Goal: Task Accomplishment & Management: Manage account settings

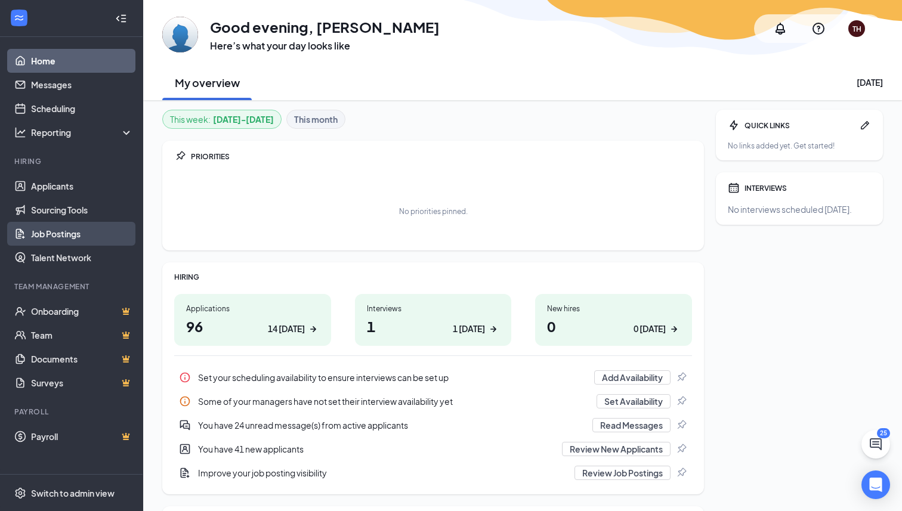
click at [64, 240] on link "Job Postings" at bounding box center [82, 234] width 102 height 24
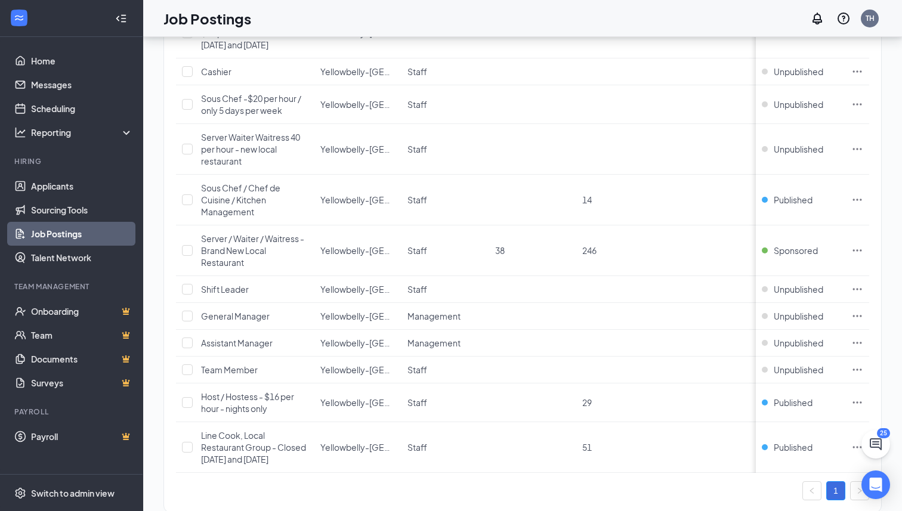
scroll to position [289, 0]
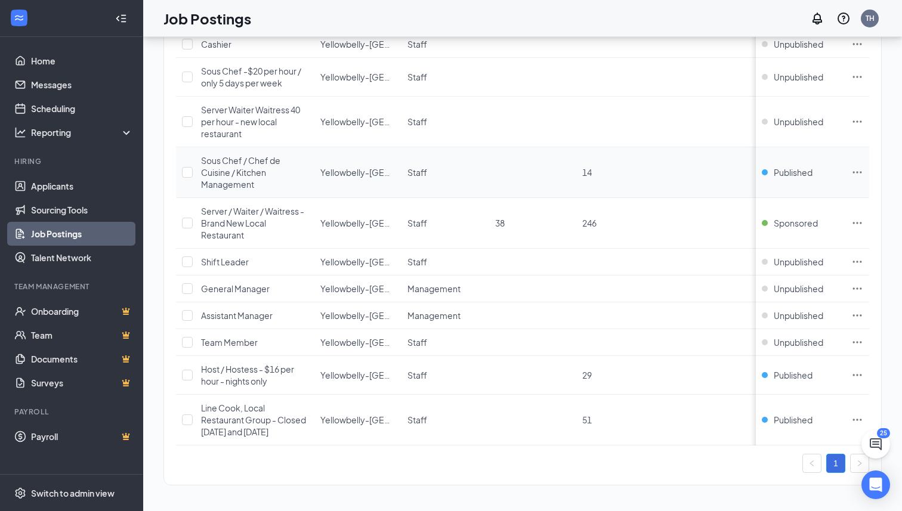
click at [655, 172] on icon "Ellipses" at bounding box center [857, 172] width 9 height 2
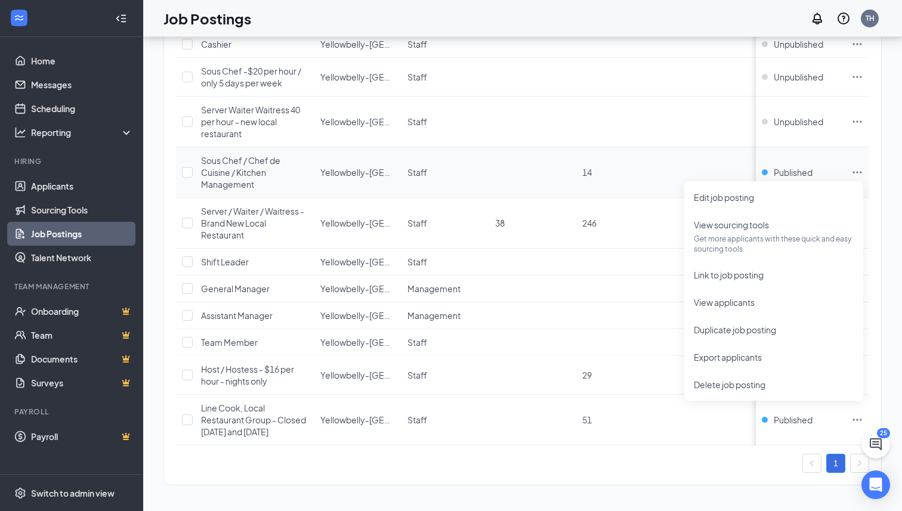
click at [655, 172] on icon "Ellipses" at bounding box center [857, 172] width 9 height 2
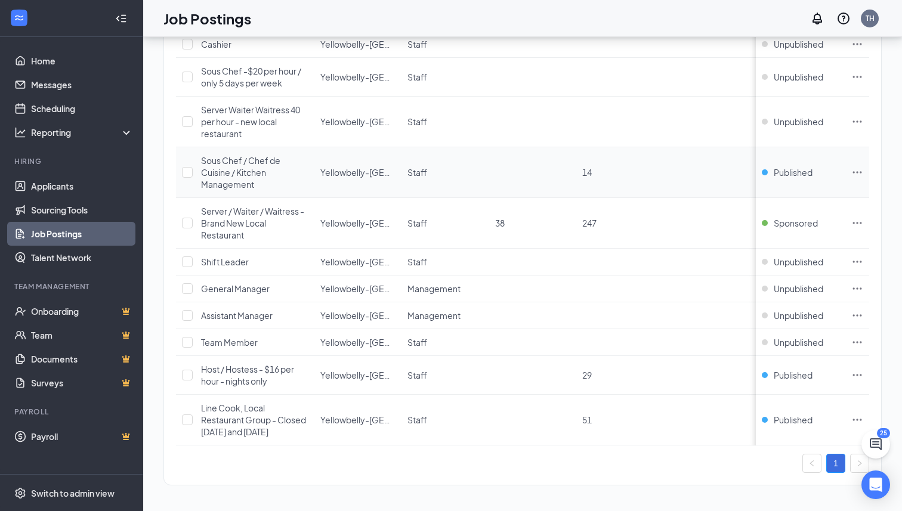
click at [655, 174] on icon "Ellipses" at bounding box center [857, 172] width 12 height 12
click at [415, 184] on td "Staff" at bounding box center [444, 172] width 87 height 51
click at [247, 177] on div "Sous Chef / Chef de Cuisine / Kitchen Management" at bounding box center [254, 172] width 107 height 36
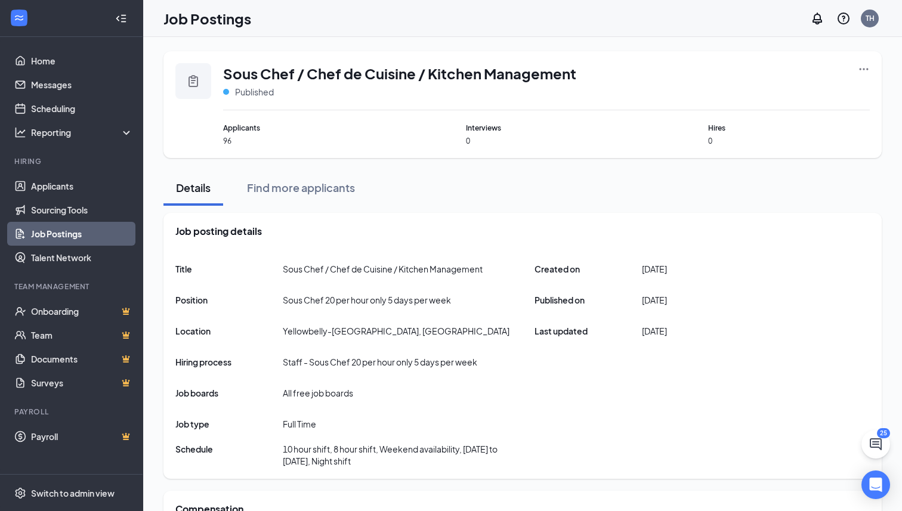
click at [655, 65] on icon "Ellipses" at bounding box center [863, 69] width 12 height 12
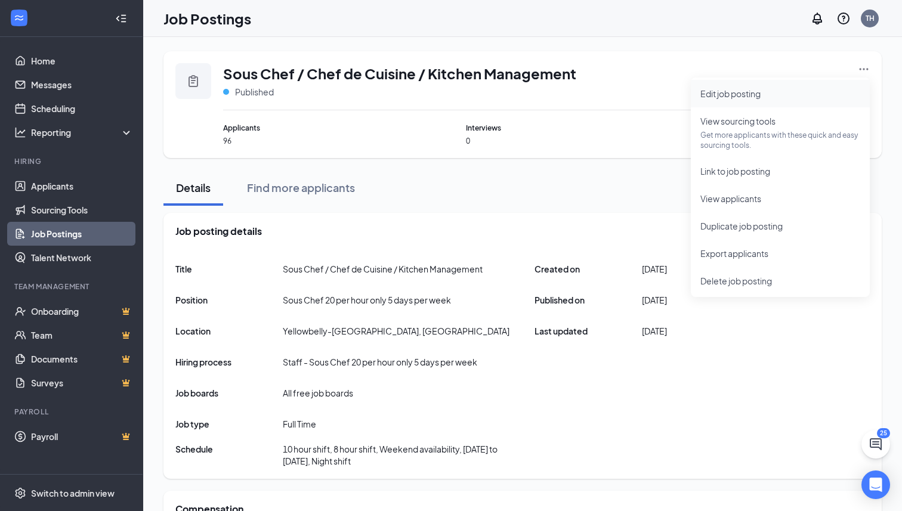
click at [655, 99] on span "Edit job posting" at bounding box center [780, 93] width 160 height 13
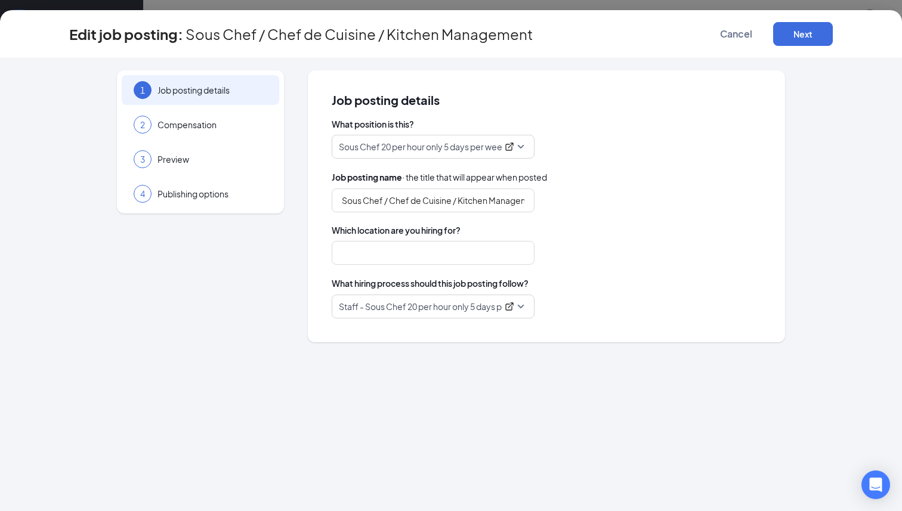
type input "Yellowbelly-[GEOGRAPHIC_DATA], [GEOGRAPHIC_DATA]"
click at [655, 29] on span "Cancel" at bounding box center [736, 34] width 32 height 12
click at [655, 30] on span "Cancel" at bounding box center [736, 34] width 32 height 12
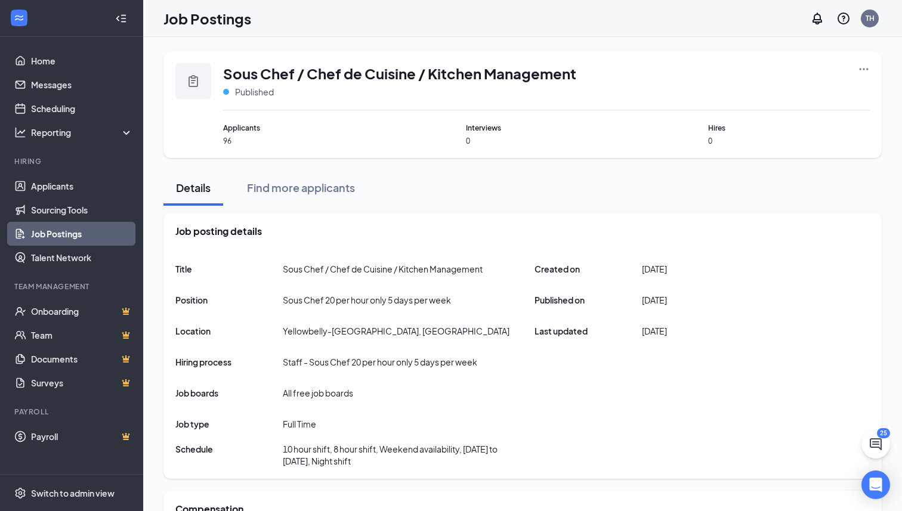
click at [59, 233] on link "Job Postings" at bounding box center [82, 234] width 102 height 24
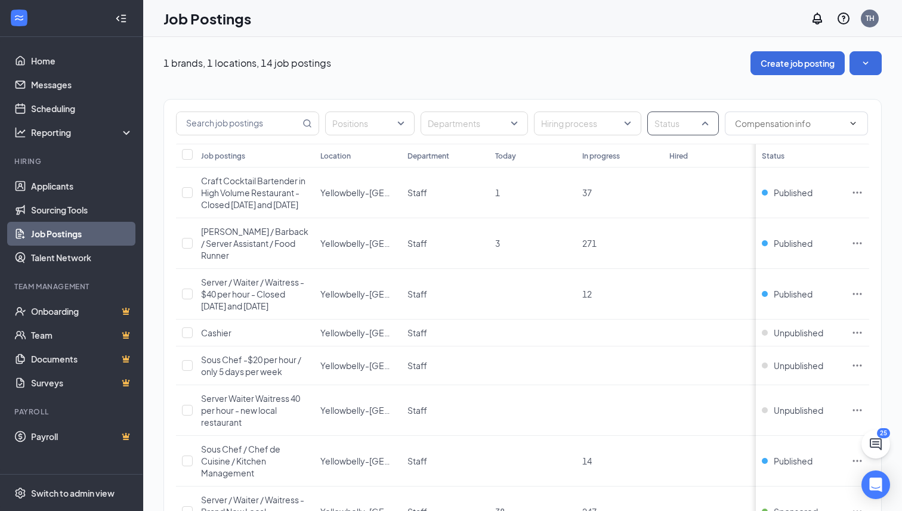
click at [655, 121] on div at bounding box center [677, 123] width 54 height 19
click at [655, 122] on div at bounding box center [677, 123] width 54 height 19
click at [655, 188] on div "Published" at bounding box center [689, 183] width 66 height 13
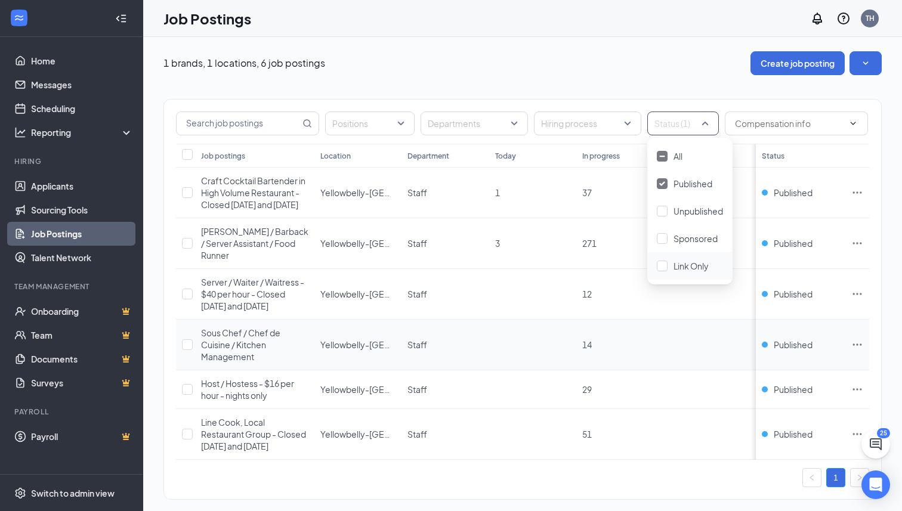
click at [655, 340] on icon "Ellipses" at bounding box center [857, 345] width 12 height 12
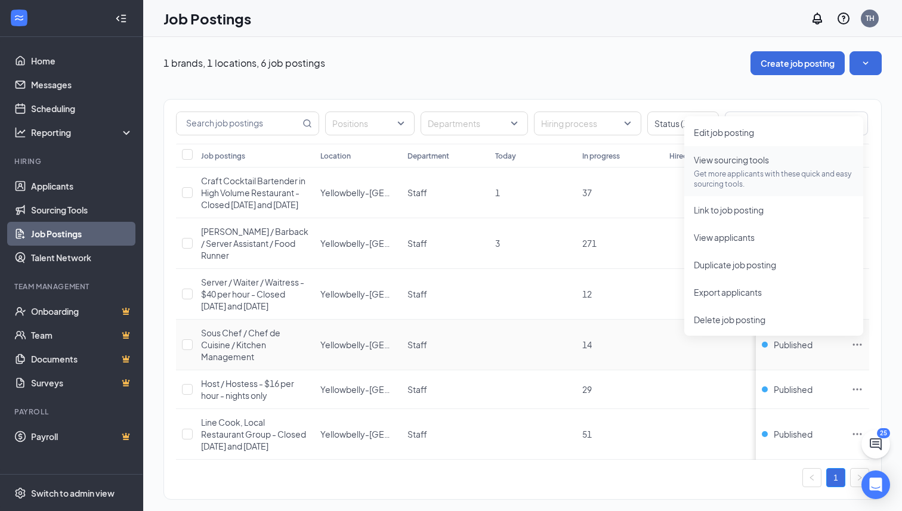
click at [655, 174] on p "Get more applicants with these quick and easy sourcing tools." at bounding box center [773, 179] width 160 height 20
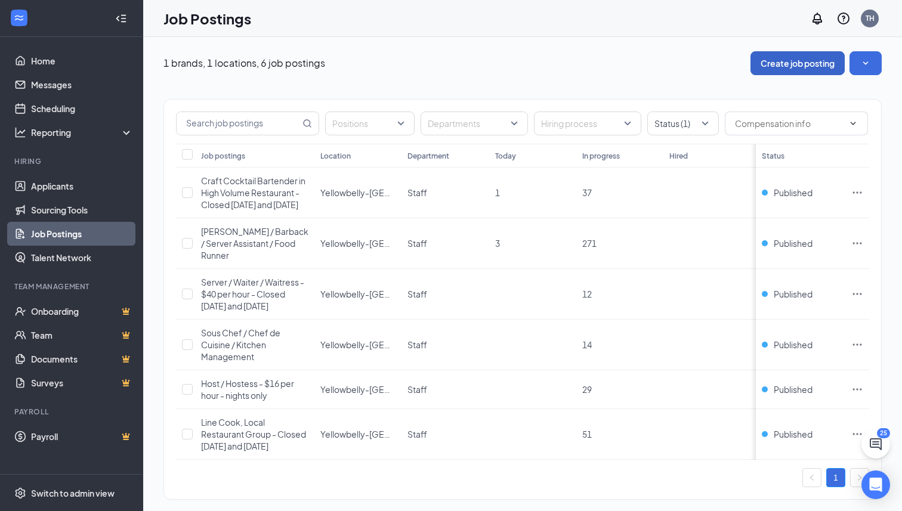
click at [655, 69] on button "Create job posting" at bounding box center [797, 63] width 94 height 24
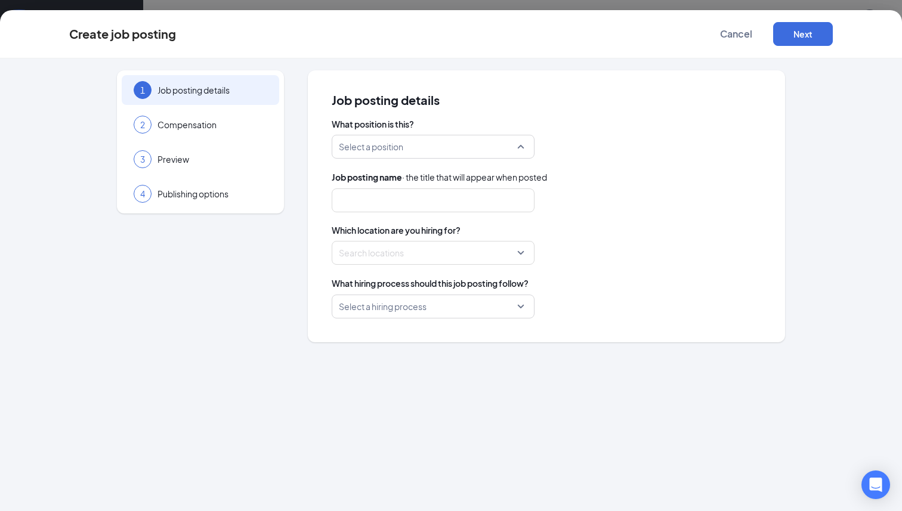
click at [391, 153] on input "search" at bounding box center [429, 146] width 180 height 23
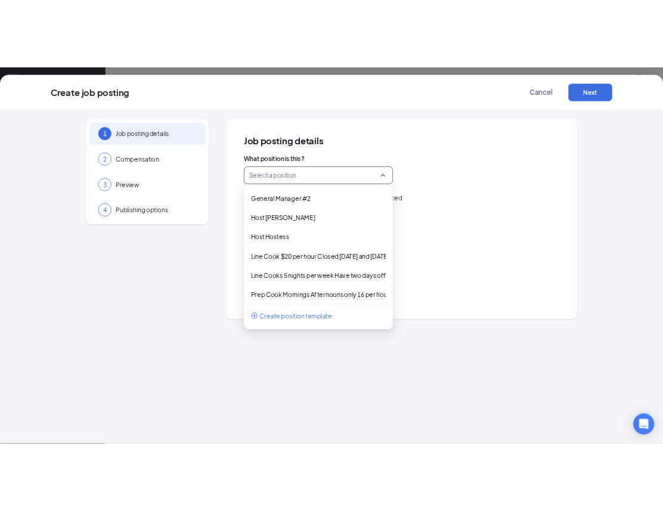
scroll to position [257, 0]
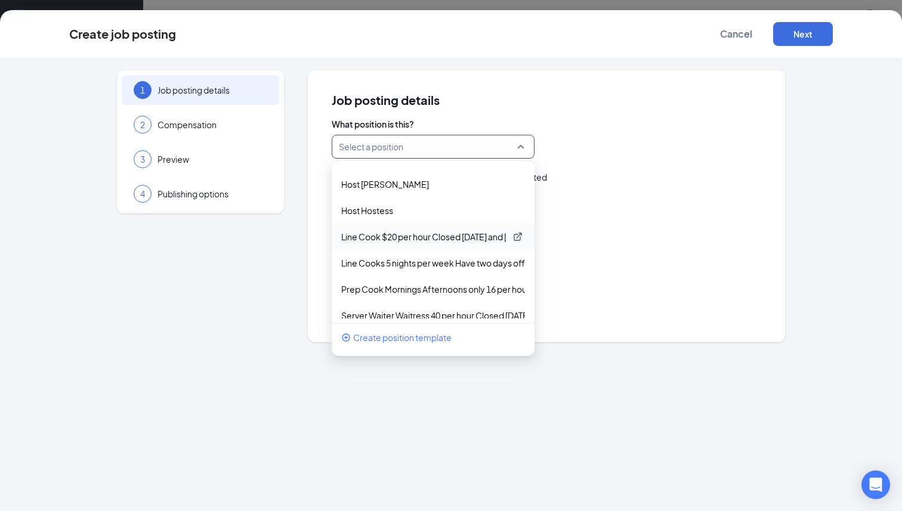
click at [379, 240] on p "Line Cook $20 per hour Closed [DATE] and [DATE]" at bounding box center [423, 237] width 165 height 12
type input "Line Cook $20 per hour, Closed [DATE] and [DATE], Local Restaurant Group"
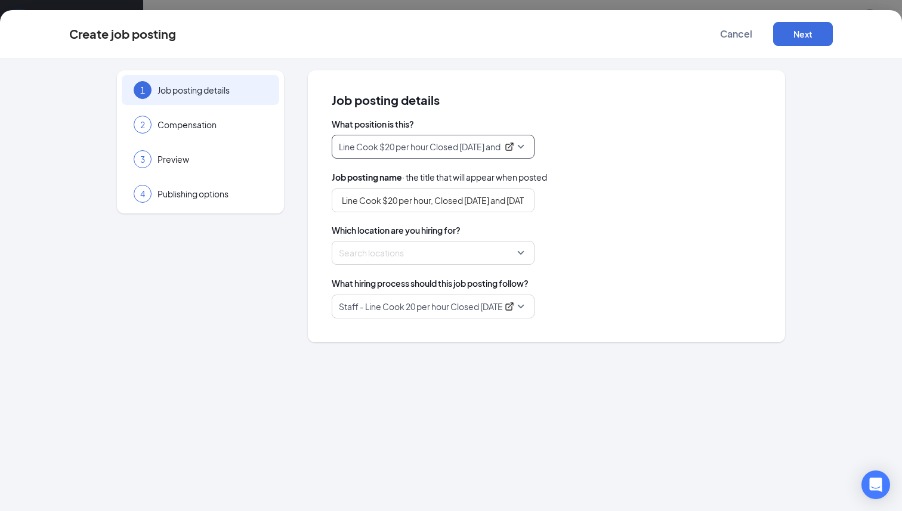
click at [393, 256] on div at bounding box center [429, 252] width 180 height 19
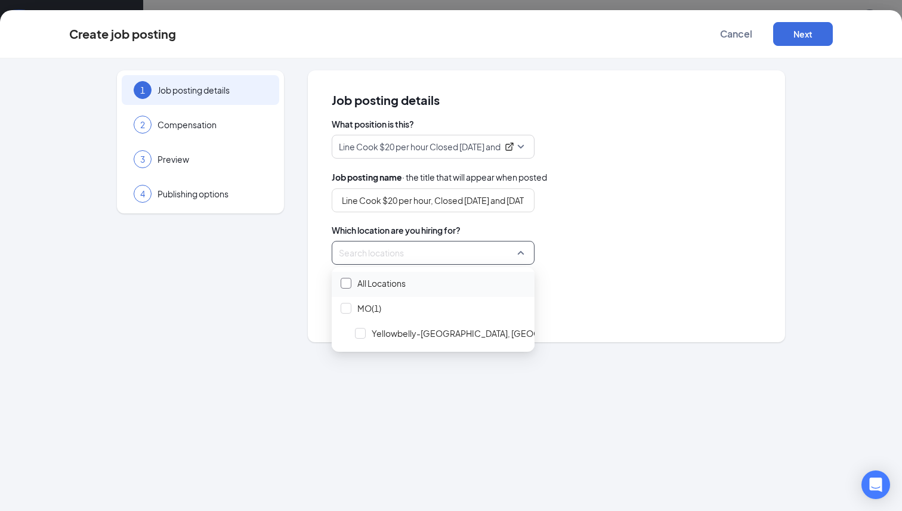
click at [345, 279] on div at bounding box center [345, 283] width 11 height 11
click at [591, 284] on div "What hiring process should this job posting follow?" at bounding box center [546, 283] width 429 height 13
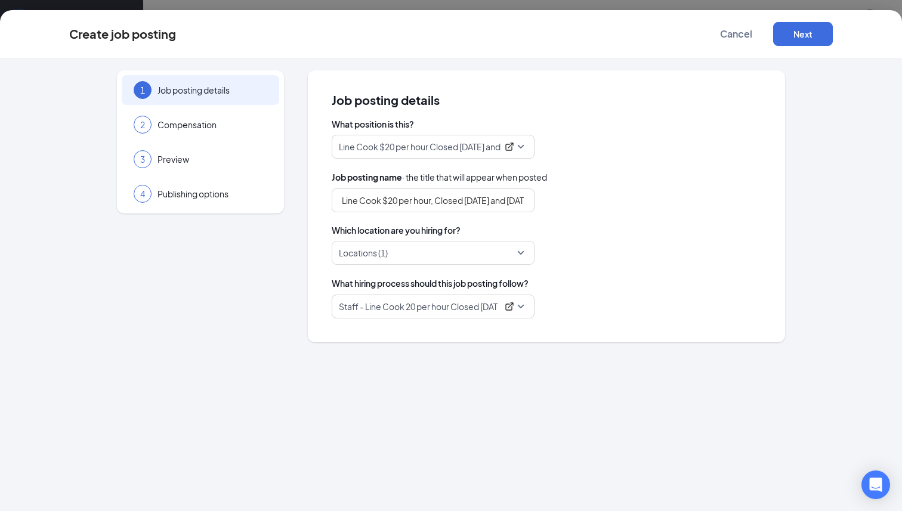
click at [469, 308] on p "Staff - Line Cook 20 per hour Closed [DATE] and [DATE]" at bounding box center [418, 307] width 159 height 12
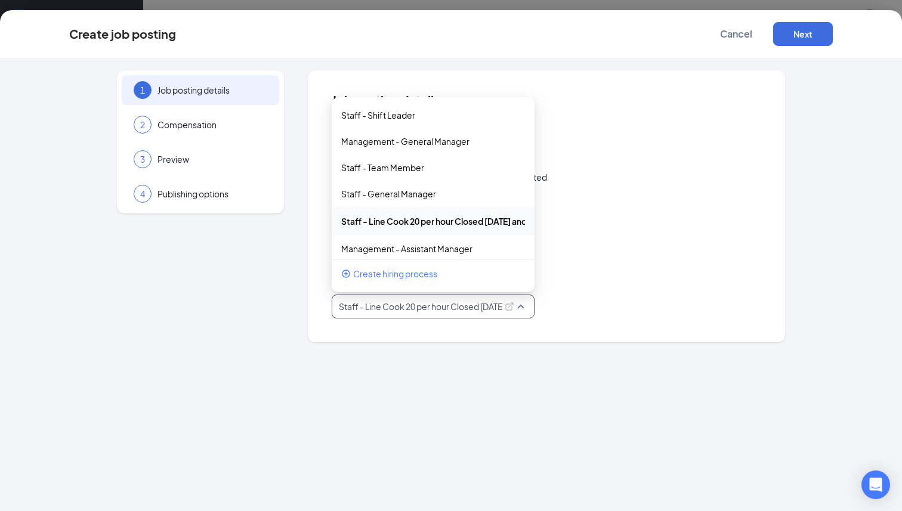
click at [600, 270] on div "What position is this? Line Cook $20 per hour Closed [DATE] and [DATE] 34938 34…" at bounding box center [546, 218] width 429 height 200
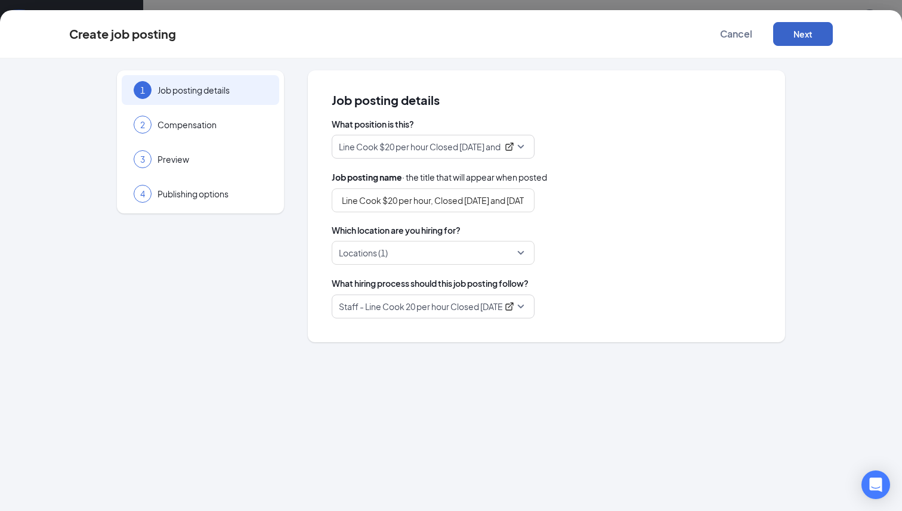
click at [655, 31] on button "Next" at bounding box center [803, 34] width 60 height 24
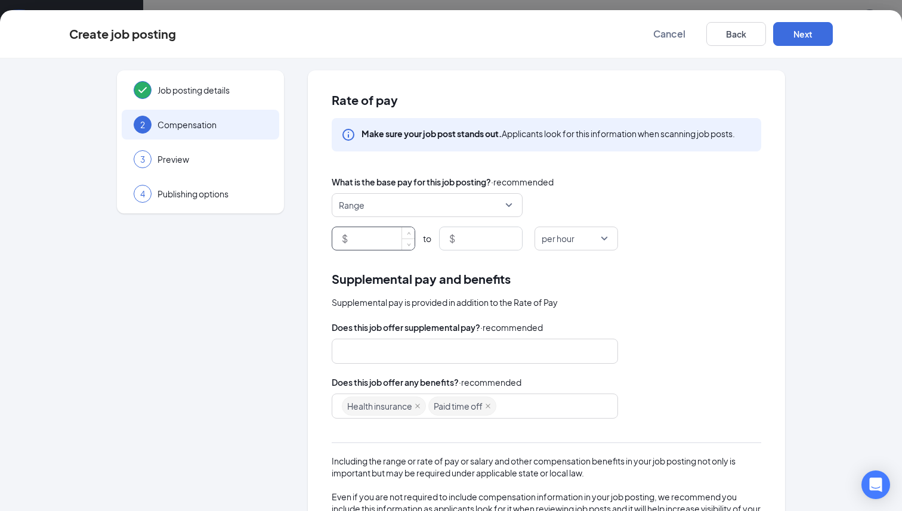
click at [379, 240] on input at bounding box center [382, 238] width 64 height 23
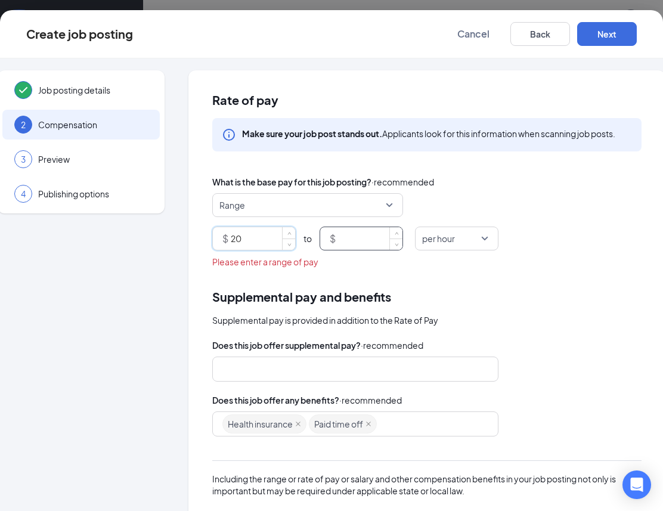
type input "20"
click at [346, 243] on input at bounding box center [370, 238] width 64 height 23
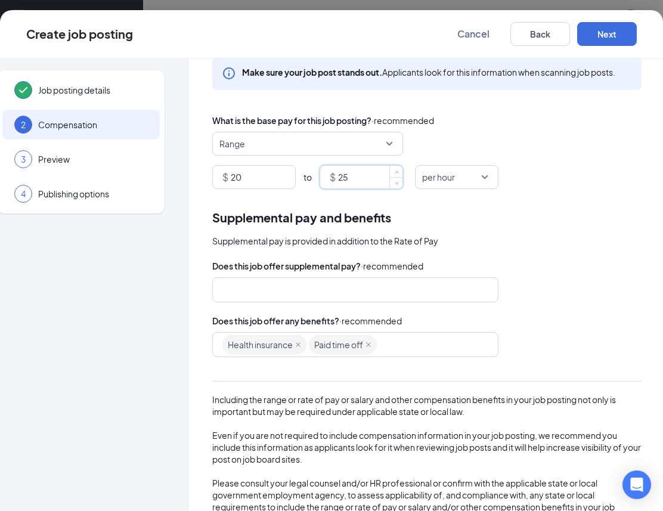
scroll to position [68, 0]
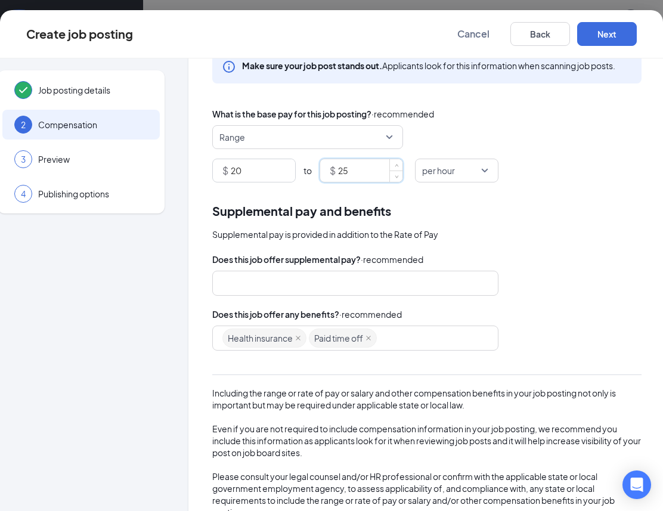
click at [370, 271] on div at bounding box center [355, 283] width 286 height 25
type input "25"
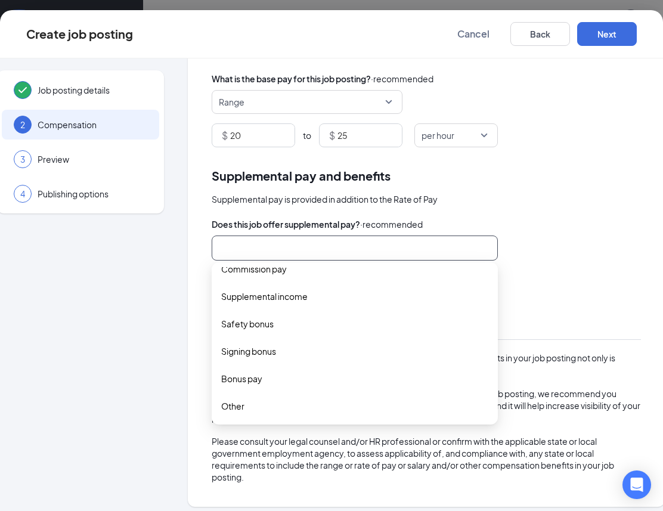
scroll to position [103, 1]
click at [255, 382] on span "Bonus pay" at bounding box center [241, 378] width 41 height 13
click at [255, 382] on span "Bonus pay" at bounding box center [241, 379] width 41 height 13
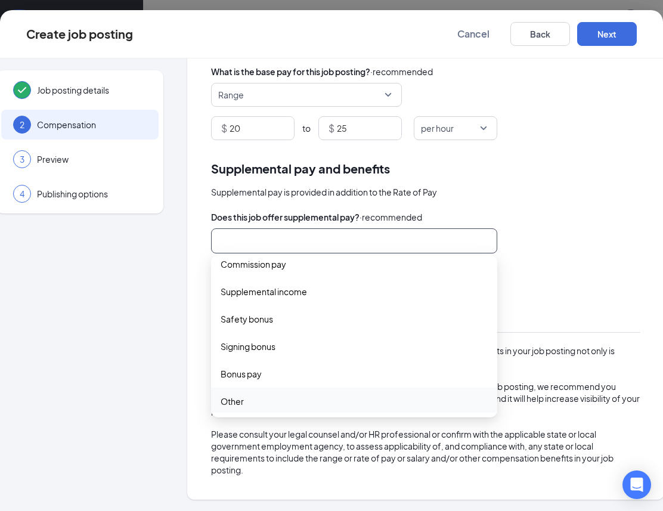
scroll to position [39, 0]
click at [531, 274] on div "Does this job offer any benefits? · recommended" at bounding box center [425, 271] width 429 height 13
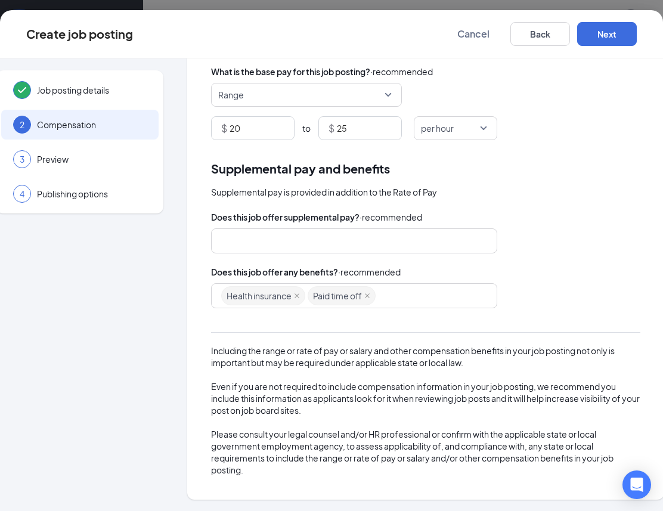
click at [386, 299] on div "Health insurance Paid time off" at bounding box center [348, 295] width 255 height 21
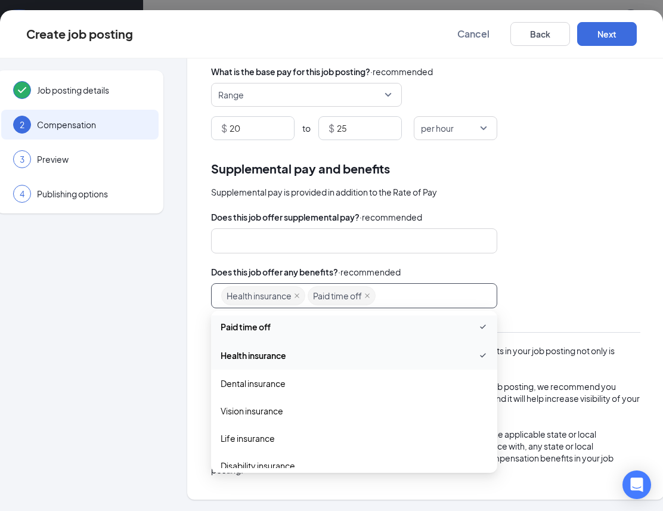
scroll to position [32, 0]
click at [353, 377] on span "Dental insurance" at bounding box center [354, 381] width 267 height 13
click at [332, 407] on span "Vision insurance" at bounding box center [354, 410] width 267 height 13
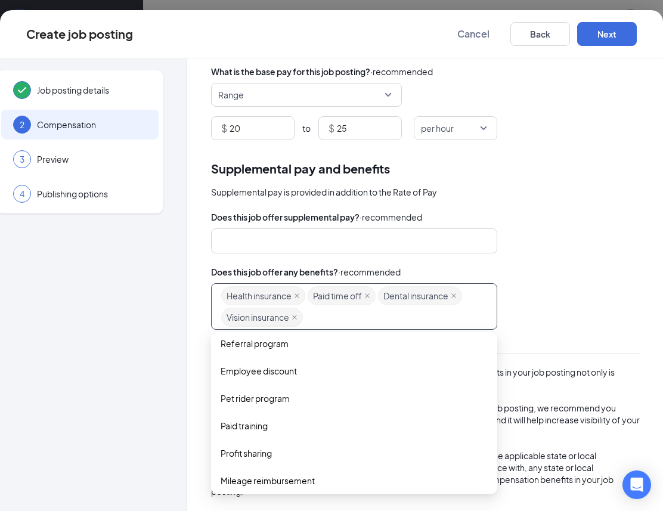
scroll to position [283, 0]
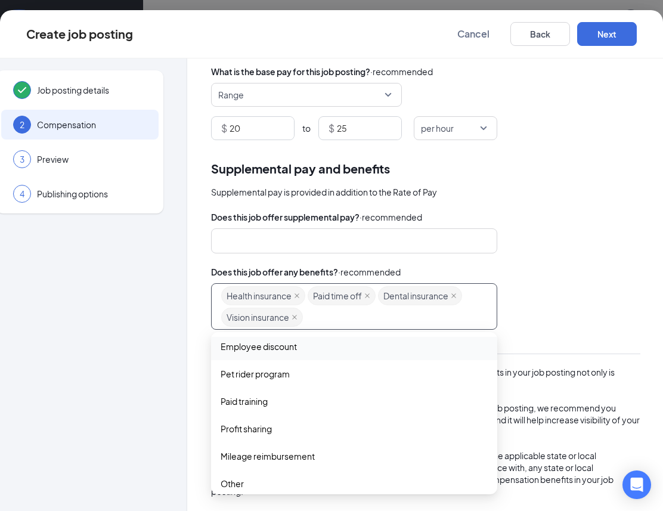
click at [320, 345] on span "Employee discount" at bounding box center [354, 346] width 267 height 13
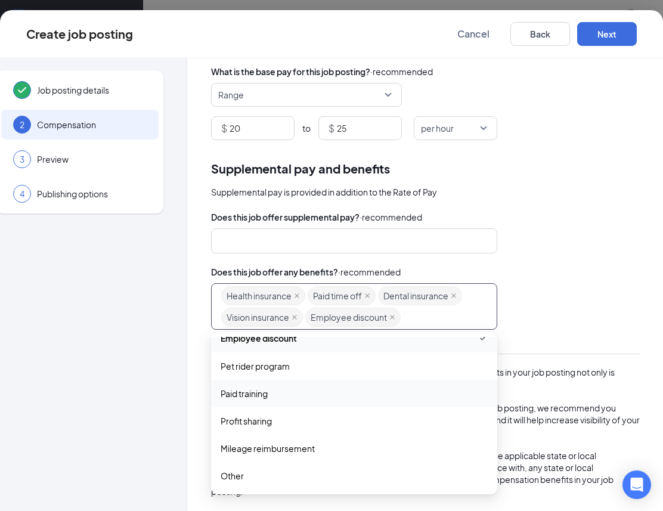
click at [310, 393] on span "Paid training" at bounding box center [354, 393] width 267 height 13
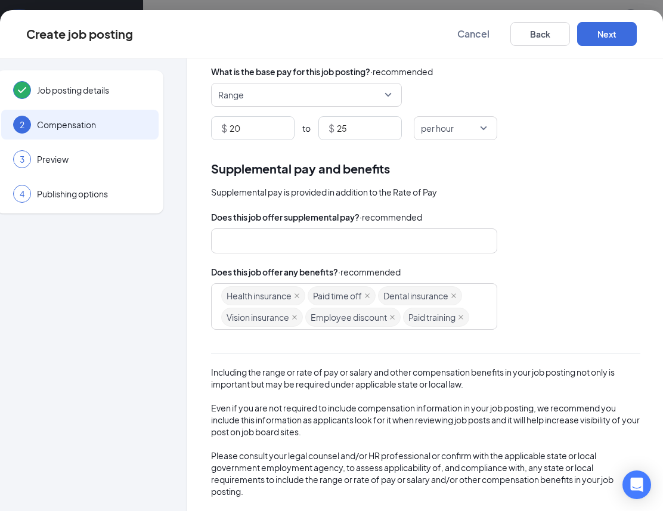
click at [542, 377] on div "Including the range or rate of pay or salary and other compensation benefits in…" at bounding box center [425, 420] width 429 height 156
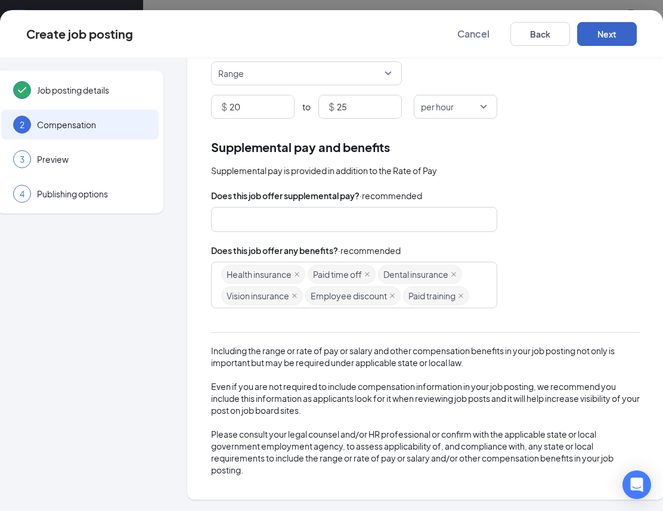
click at [607, 30] on button "Next" at bounding box center [607, 34] width 60 height 24
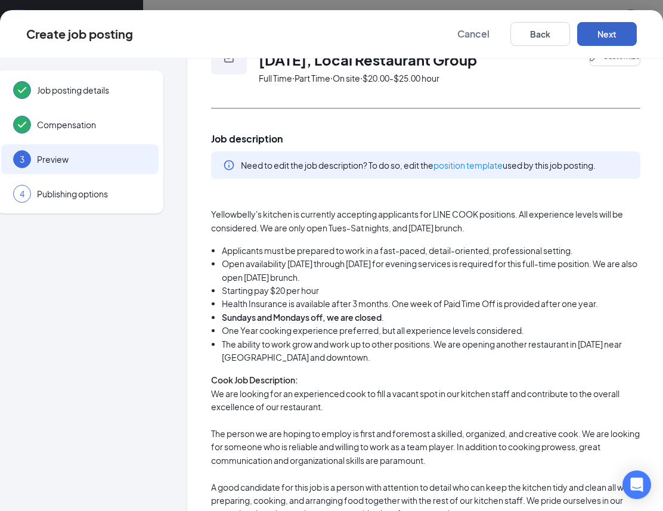
scroll to position [0, 1]
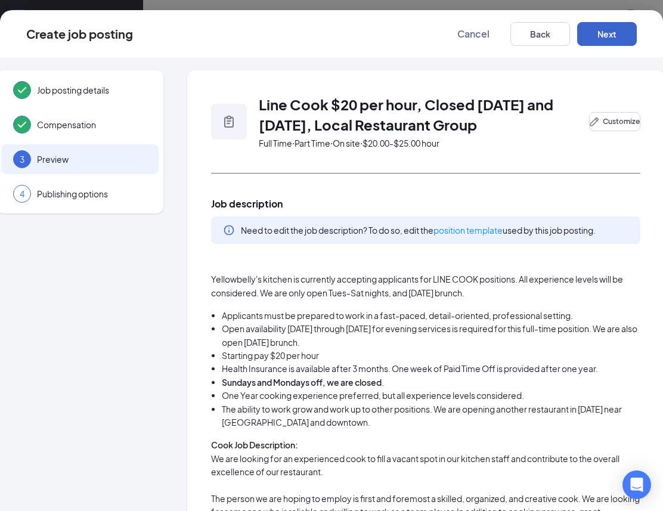
click at [605, 35] on button "Next" at bounding box center [607, 34] width 60 height 24
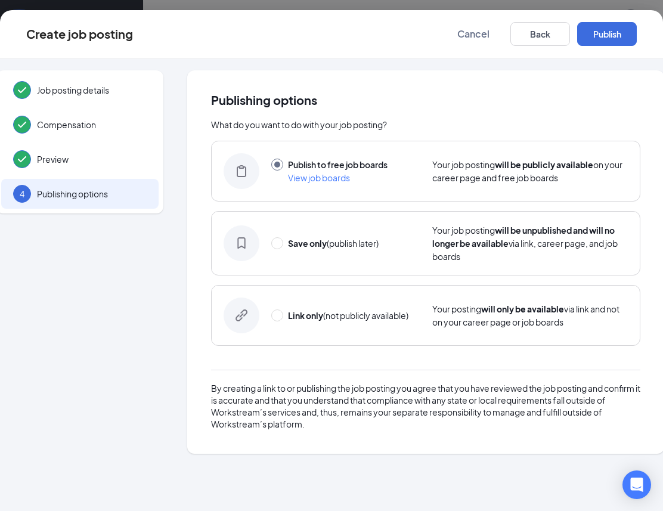
click at [271, 241] on div "Save only (publish later) Your job posting will be unpublished and will no long…" at bounding box center [425, 243] width 429 height 64
radio input "false"
radio input "true"
click at [627, 36] on button "Save only" at bounding box center [607, 34] width 60 height 24
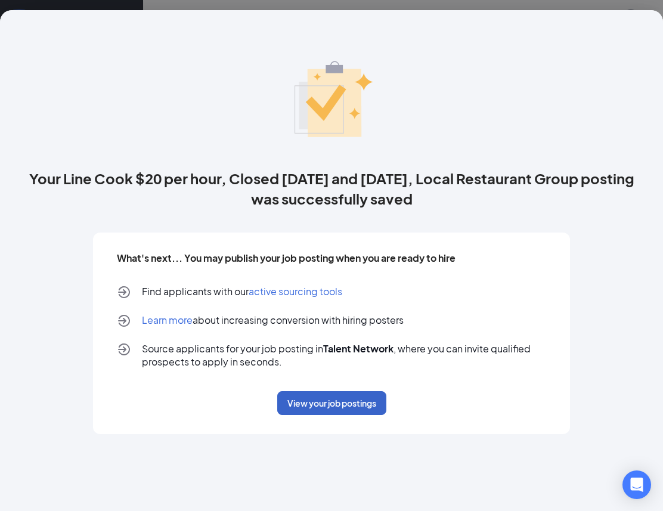
click at [320, 415] on button "View your job postings" at bounding box center [331, 403] width 109 height 24
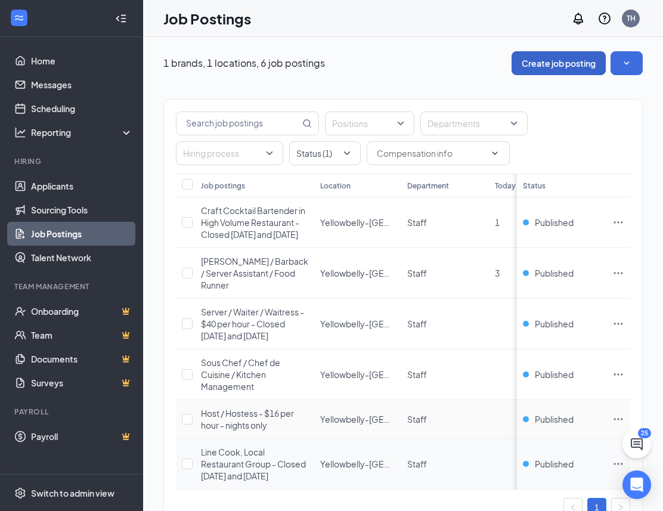
scroll to position [44, 0]
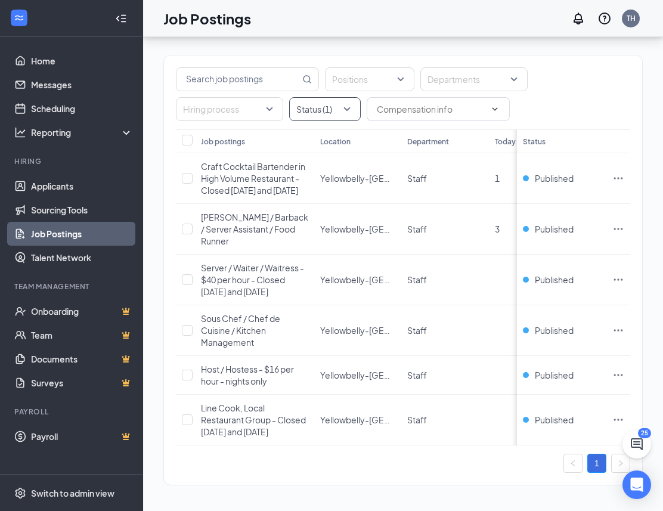
click at [314, 109] on div at bounding box center [319, 109] width 54 height 19
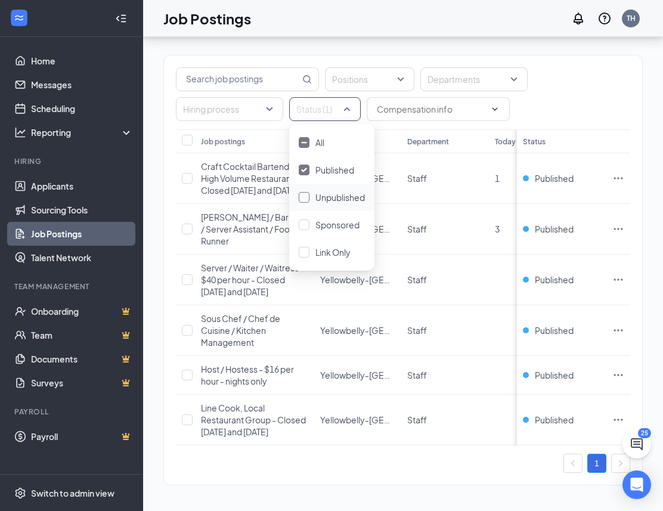
click at [319, 194] on span "Unpublished" at bounding box center [339, 197] width 49 height 11
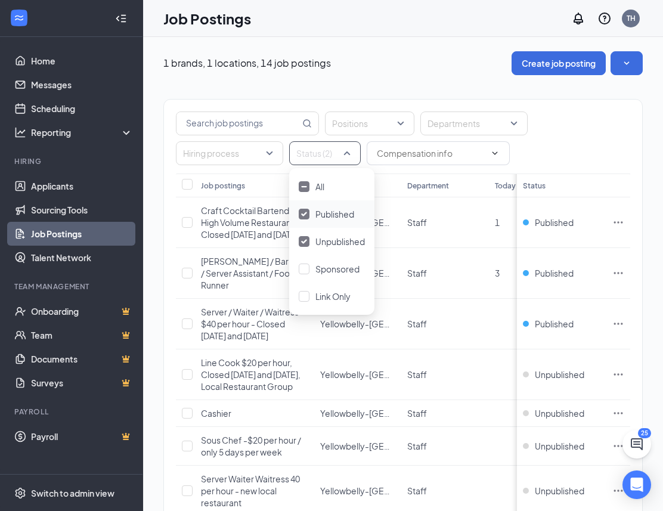
drag, startPoint x: 309, startPoint y: 209, endPoint x: 303, endPoint y: 220, distance: 12.8
click at [303, 220] on div "Published" at bounding box center [332, 213] width 66 height 13
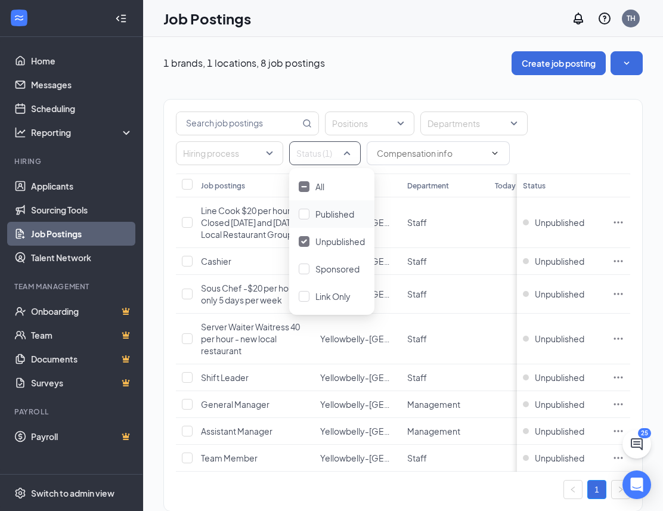
click at [441, 66] on div "1 brands, 1 locations, 8 job postings Create job posting" at bounding box center [402, 63] width 479 height 24
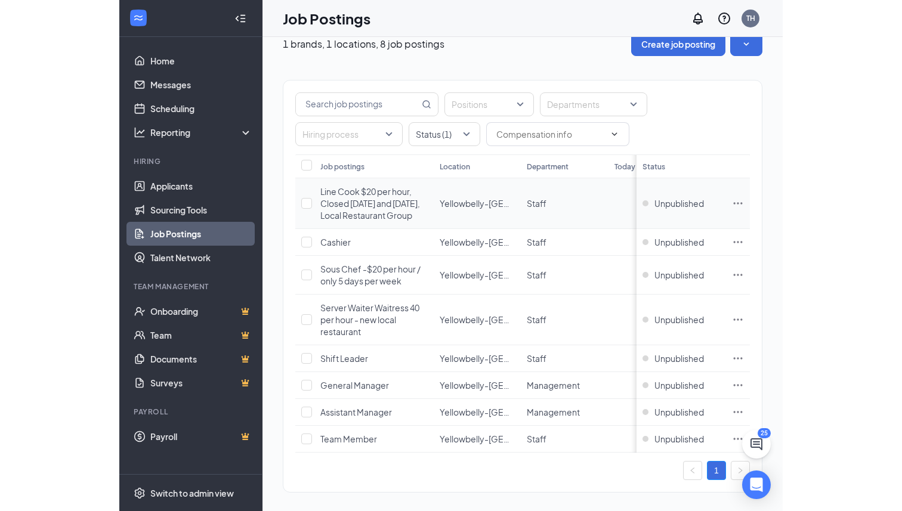
scroll to position [38, 0]
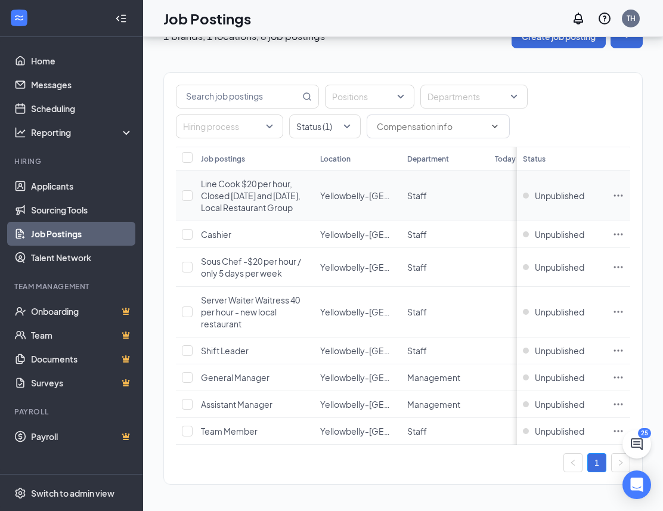
click at [255, 193] on span "Line Cook $20 per hour, Closed [DATE] and [DATE], Local Restaurant Group" at bounding box center [251, 195] width 100 height 35
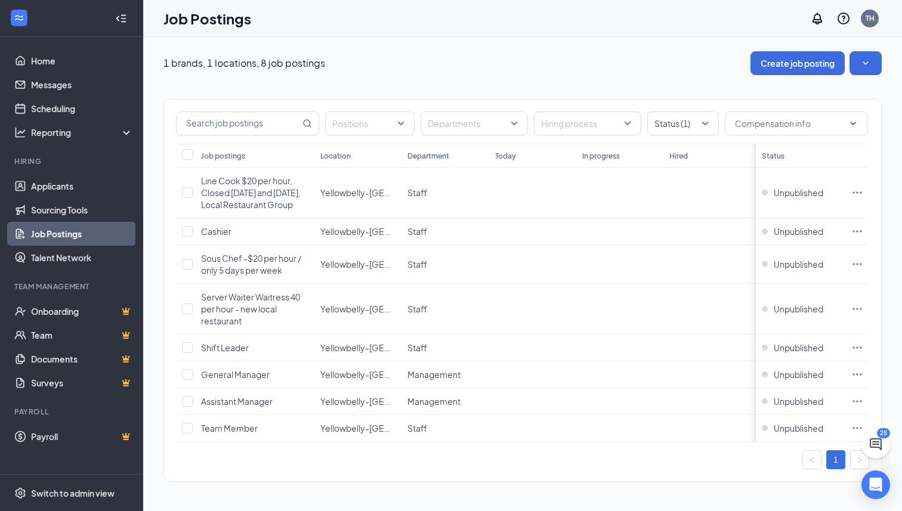
click at [129, 15] on div at bounding box center [121, 19] width 24 height 24
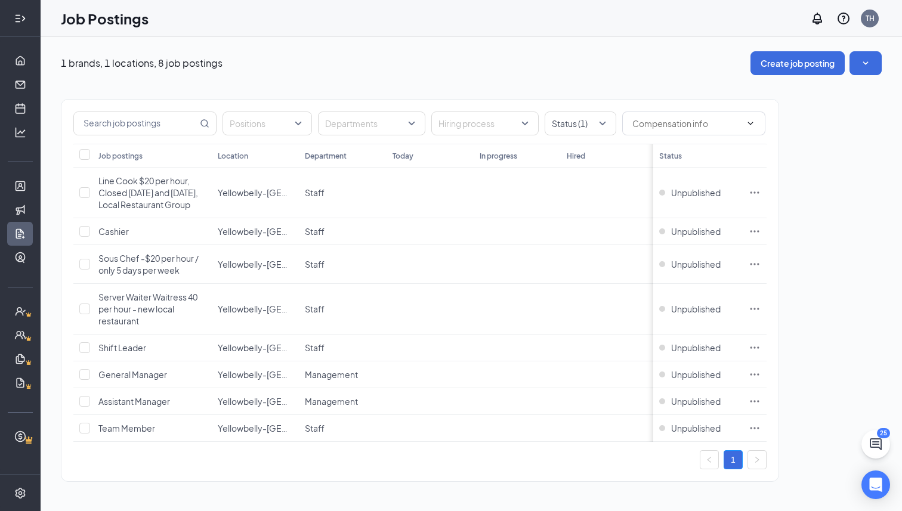
click at [24, 15] on icon "Expand" at bounding box center [20, 19] width 12 height 12
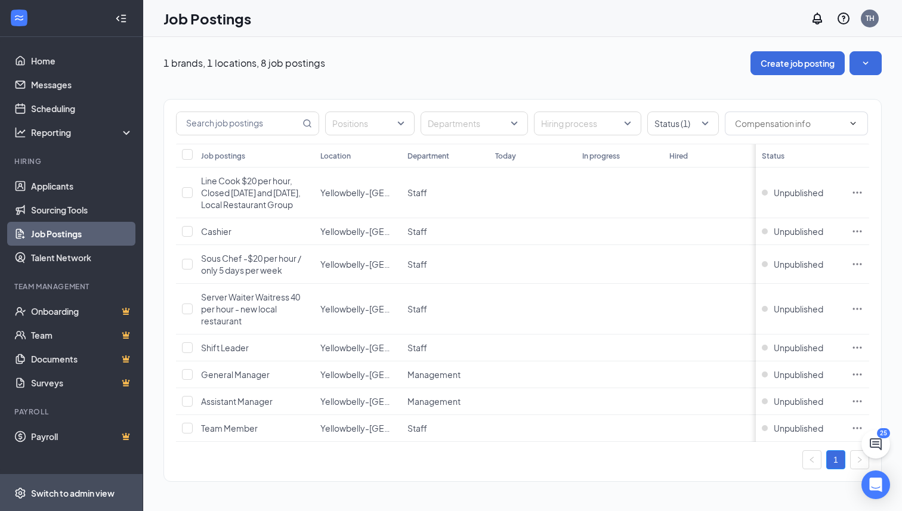
click at [55, 487] on span "Switch to admin view" at bounding box center [82, 493] width 102 height 36
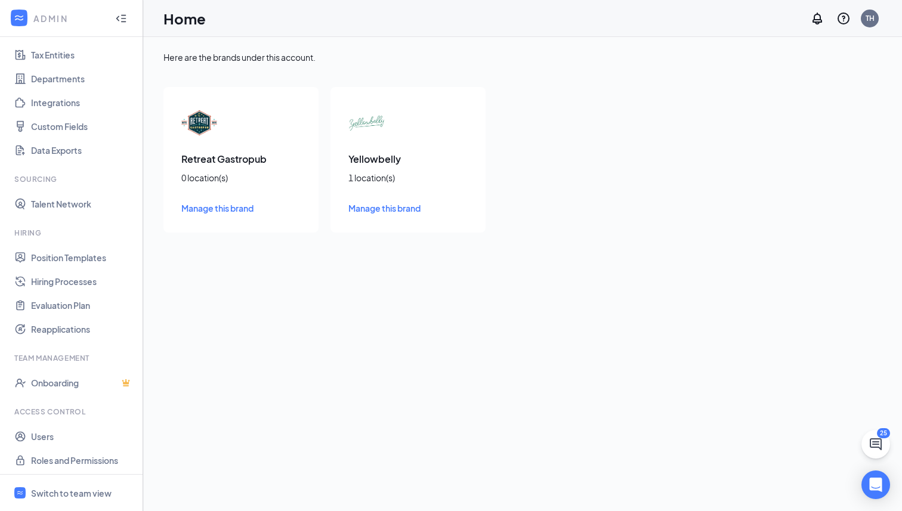
scroll to position [86, 0]
click at [70, 259] on link "Position Templates" at bounding box center [82, 255] width 102 height 24
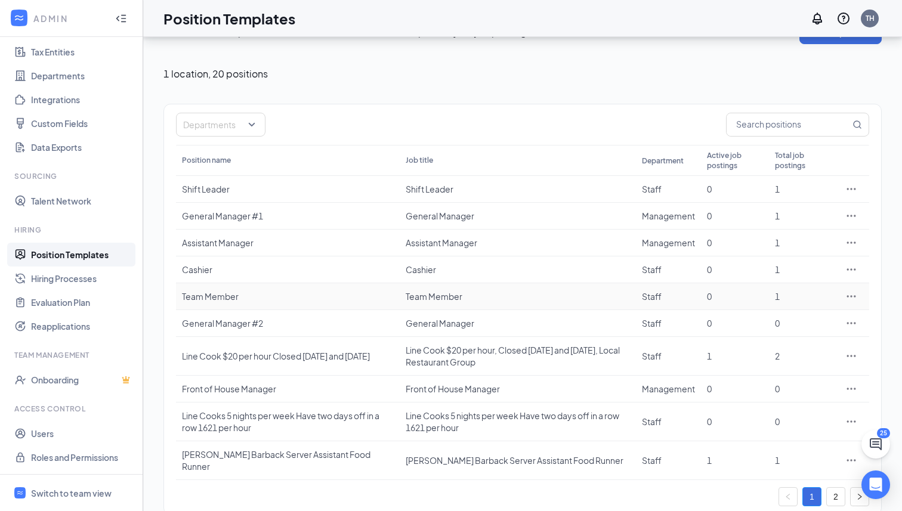
scroll to position [38, 0]
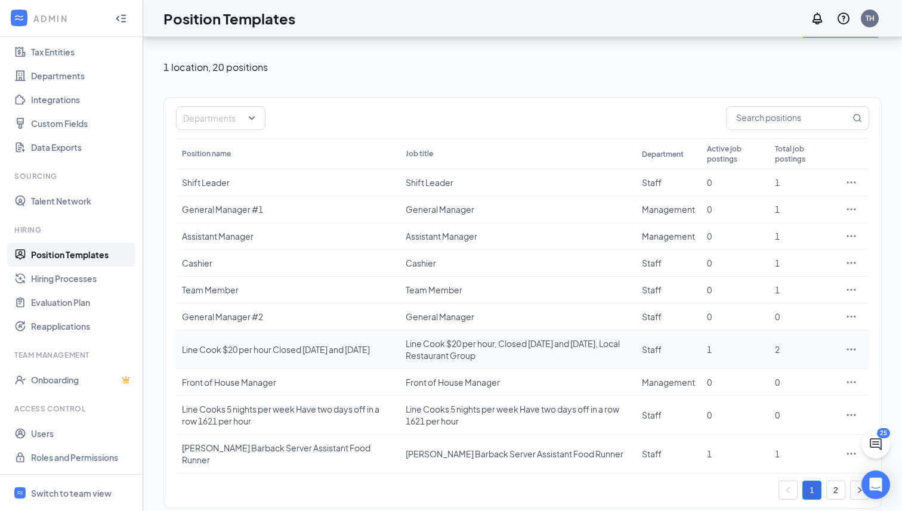
click at [655, 353] on icon "Ellipses" at bounding box center [851, 349] width 12 height 12
click at [655, 397] on span "Duplicate" at bounding box center [796, 401] width 103 height 13
click at [311, 351] on div "Line Cook $20 per hour Closed [DATE] and [DATE]" at bounding box center [288, 349] width 212 height 12
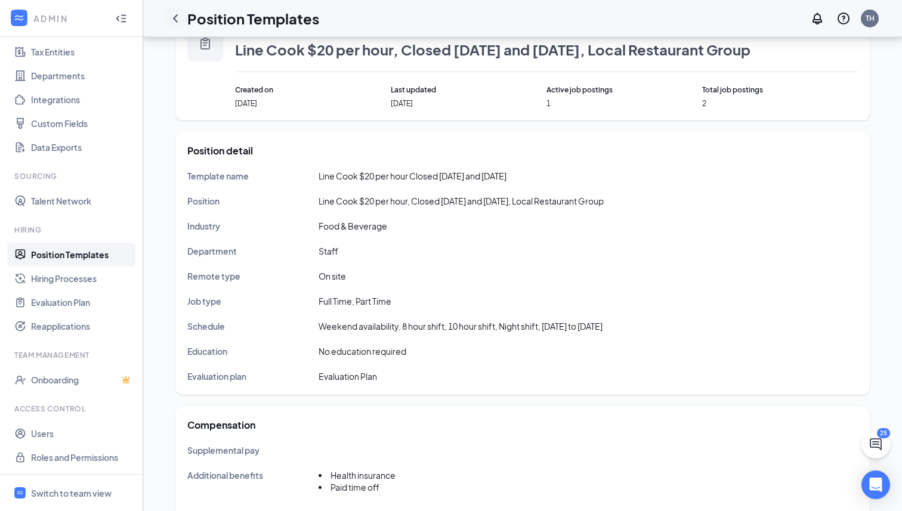
click at [181, 13] on icon "ChevronLeft" at bounding box center [175, 18] width 14 height 14
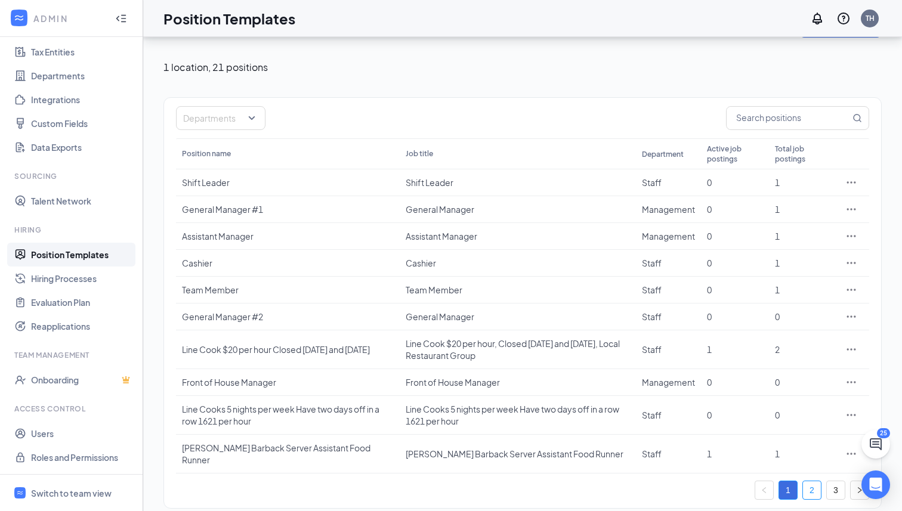
click at [655, 481] on link "2" at bounding box center [812, 490] width 18 height 18
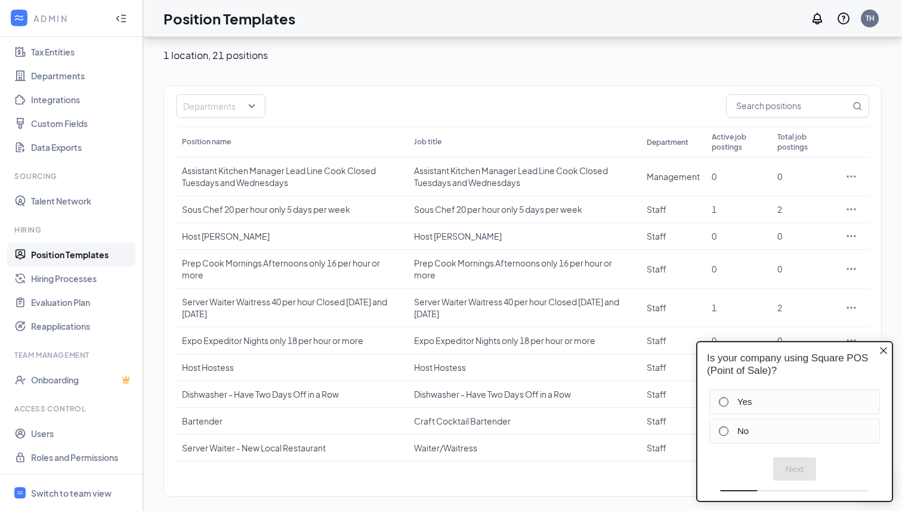
click at [655, 349] on icon "Close button" at bounding box center [883, 351] width 10 height 10
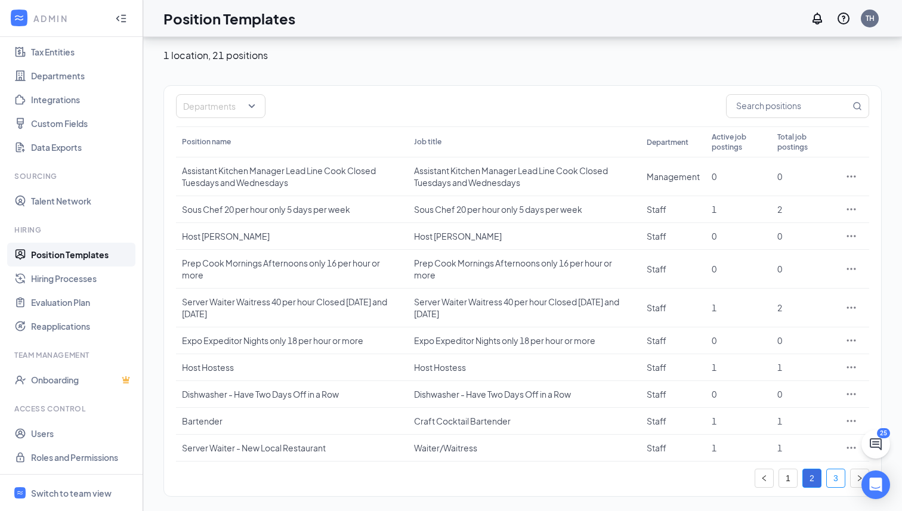
click at [655, 469] on link "3" at bounding box center [835, 478] width 18 height 18
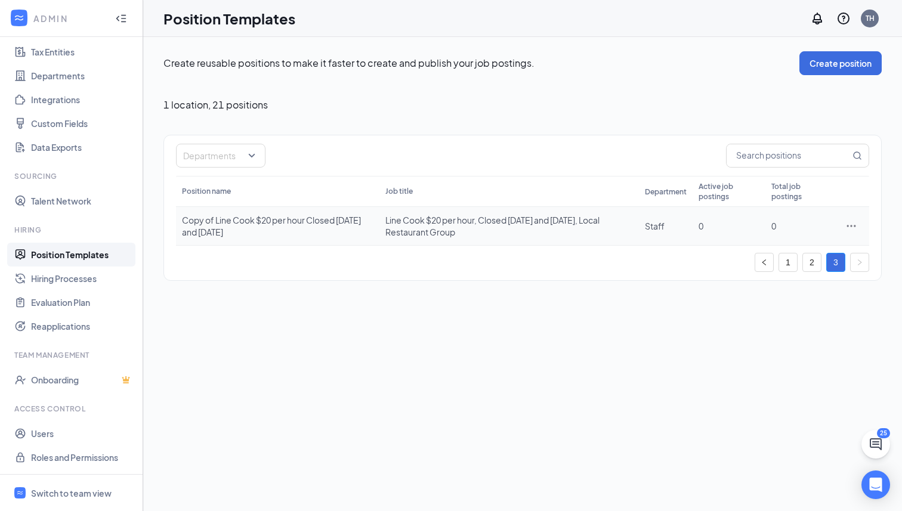
click at [324, 225] on div "Copy of Line Cook $20 per hour Closed [DATE] and [DATE]" at bounding box center [277, 226] width 191 height 24
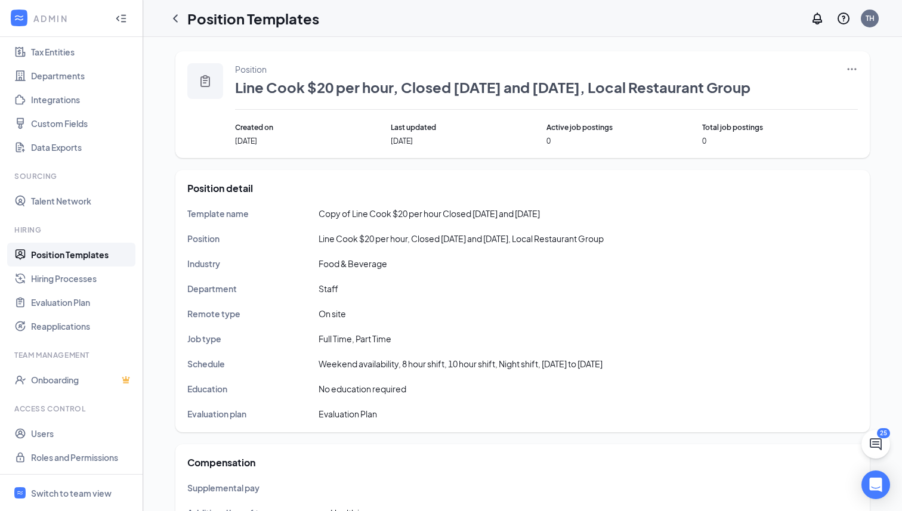
click at [655, 70] on icon "Ellipses" at bounding box center [851, 69] width 12 height 12
click at [655, 91] on span "Edit" at bounding box center [796, 93] width 103 height 13
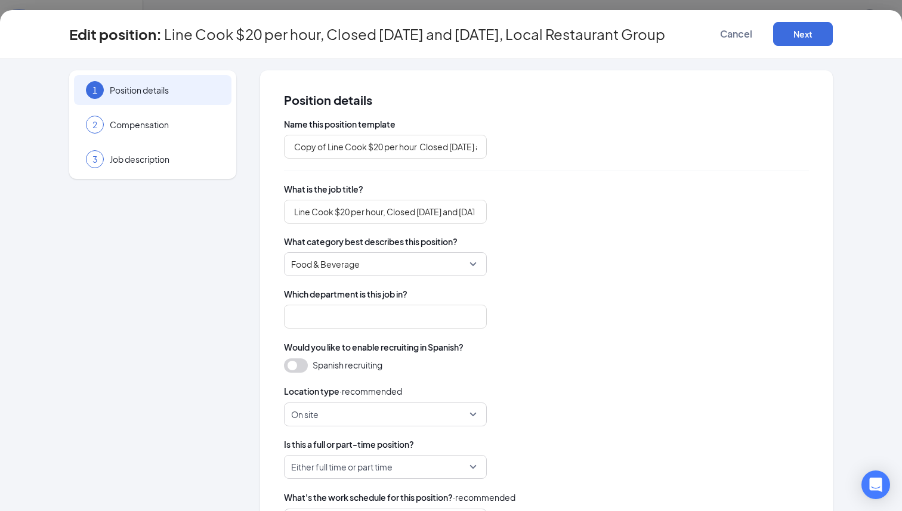
type input "Staff"
click at [357, 147] on input "Copy of Line Cook $20 per hour Closed [DATE] and [DATE]" at bounding box center [385, 147] width 203 height 24
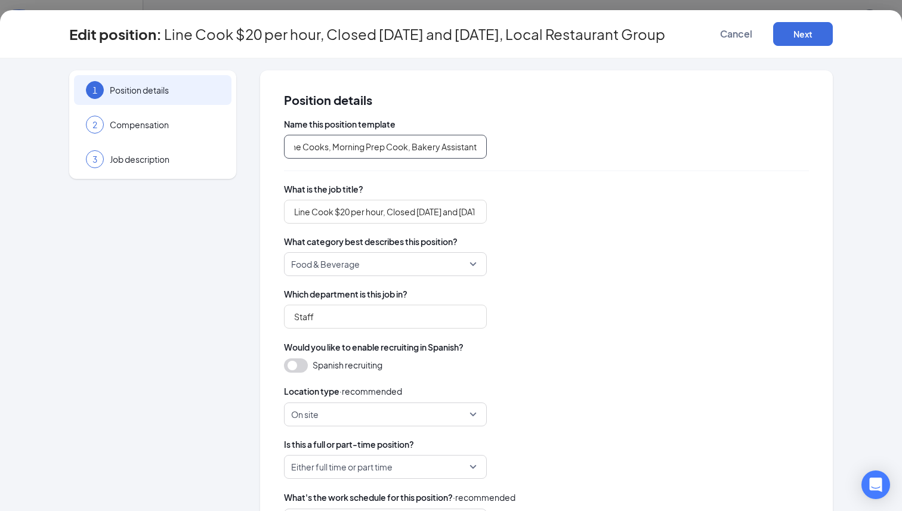
type input "Line Cooks, Morning Prep Cook, Bakery Assistant"
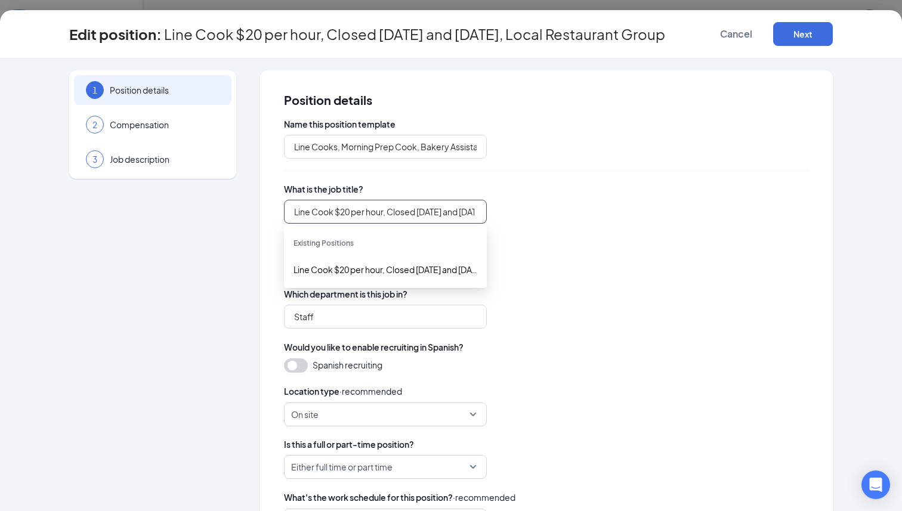
click at [342, 210] on input "Line Cook $20 per hour, Closed [DATE] and [DATE], Local Restaurant Group" at bounding box center [385, 212] width 203 height 24
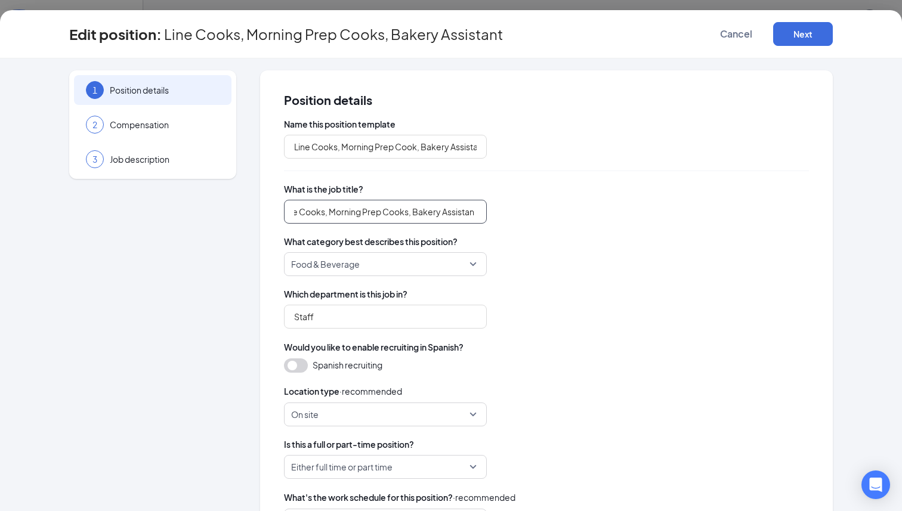
scroll to position [0, 16]
type input "Line Cooks, Morning Prep Cooks, Bakery Assistant"
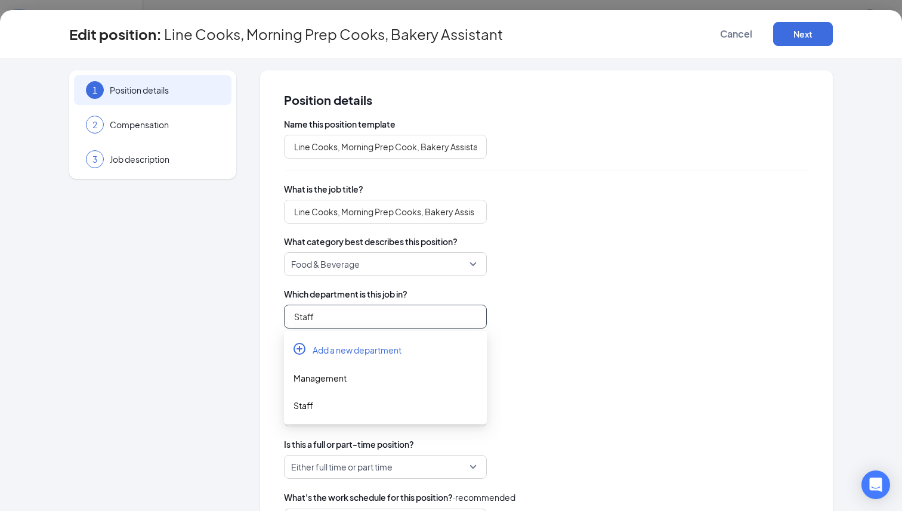
click at [350, 314] on input "Staff" at bounding box center [385, 317] width 203 height 24
click at [611, 309] on div "Staff" at bounding box center [546, 317] width 525 height 24
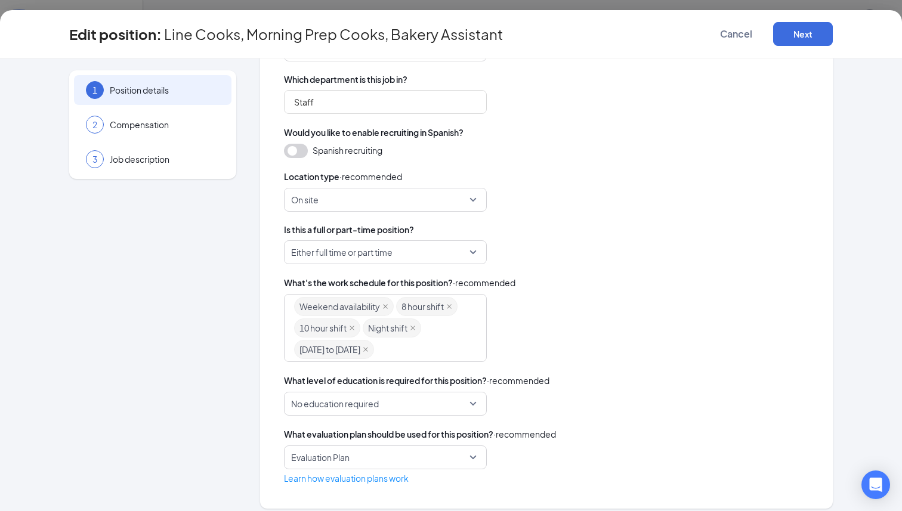
scroll to position [224, 0]
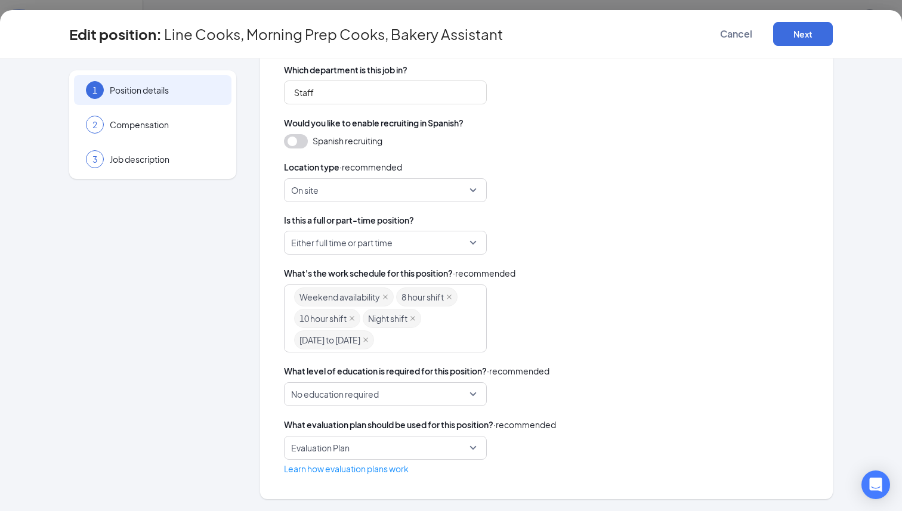
click at [295, 145] on button "button" at bounding box center [296, 141] width 24 height 14
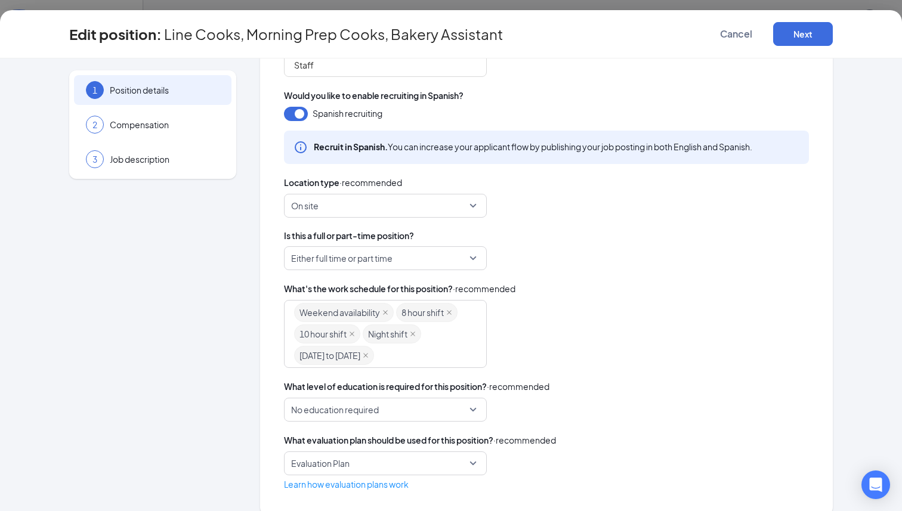
scroll to position [267, 0]
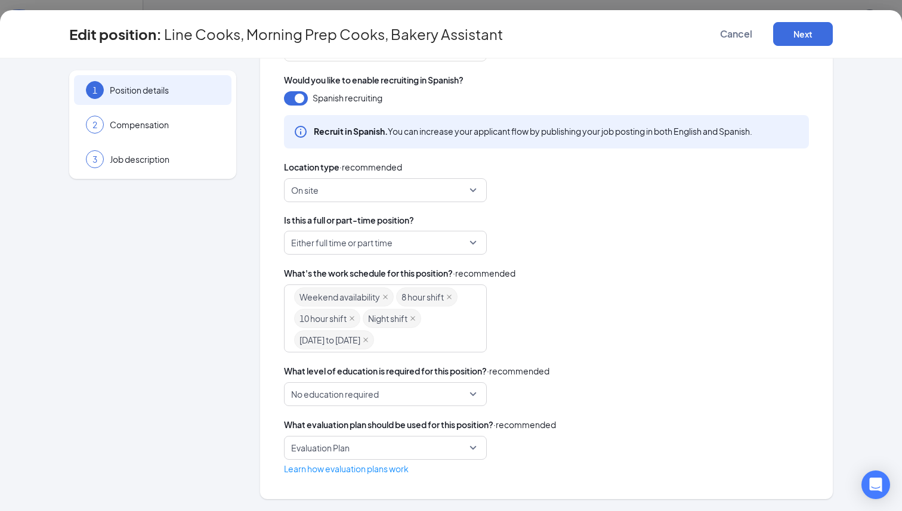
click at [356, 187] on span "On site" at bounding box center [380, 190] width 178 height 23
click at [590, 190] on div "On site on_site fully_remote On site Fully remote [MEDICAL_DATA] temporarily re…" at bounding box center [546, 190] width 525 height 24
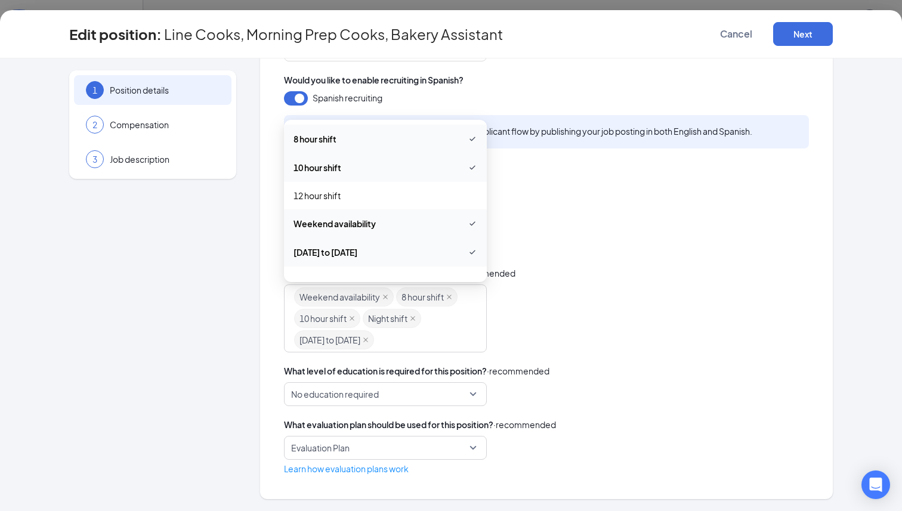
click at [414, 345] on div "Weekend availability 8 hour shift 10 hour shift Night shift [DATE] to [DATE]" at bounding box center [379, 318] width 171 height 64
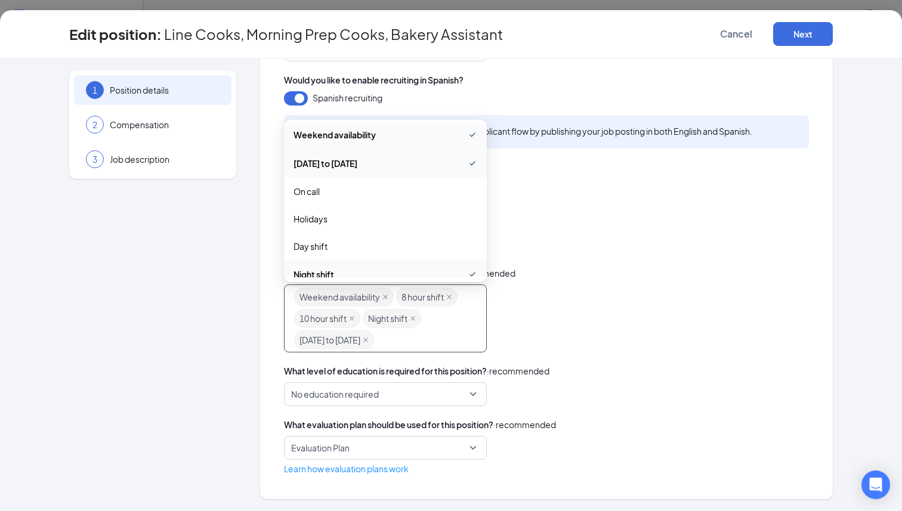
scroll to position [113, 0]
click at [362, 227] on span "Day shift" at bounding box center [385, 222] width 184 height 13
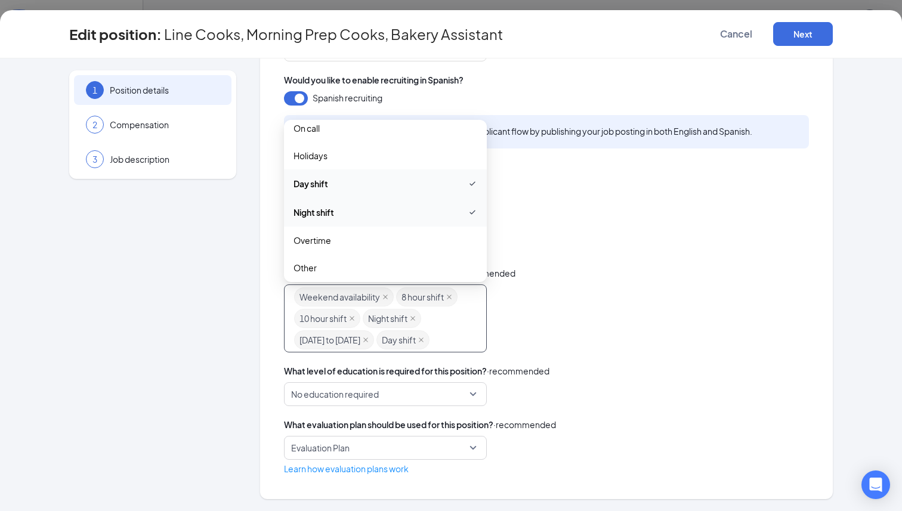
scroll to position [156, 0]
click at [639, 303] on div "Weekend availability 8 hour shift 10 hour shift Night shift [DATE] to [DATE] Da…" at bounding box center [546, 318] width 525 height 68
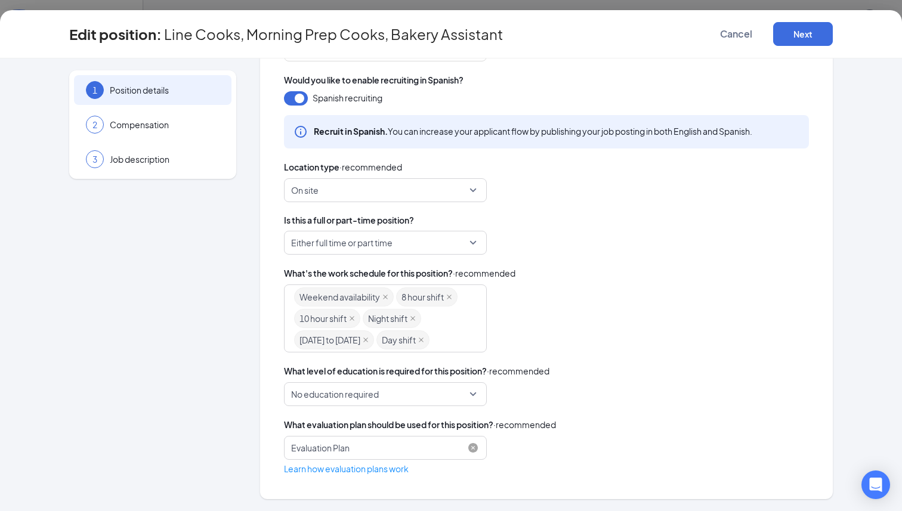
click at [439, 446] on span "Evaluation Plan" at bounding box center [380, 447] width 178 height 23
click at [411, 486] on span "Evaluation Plan" at bounding box center [385, 481] width 184 height 14
click at [642, 457] on div "Evaluation Plan 12947 Evaluation Plan" at bounding box center [546, 448] width 525 height 24
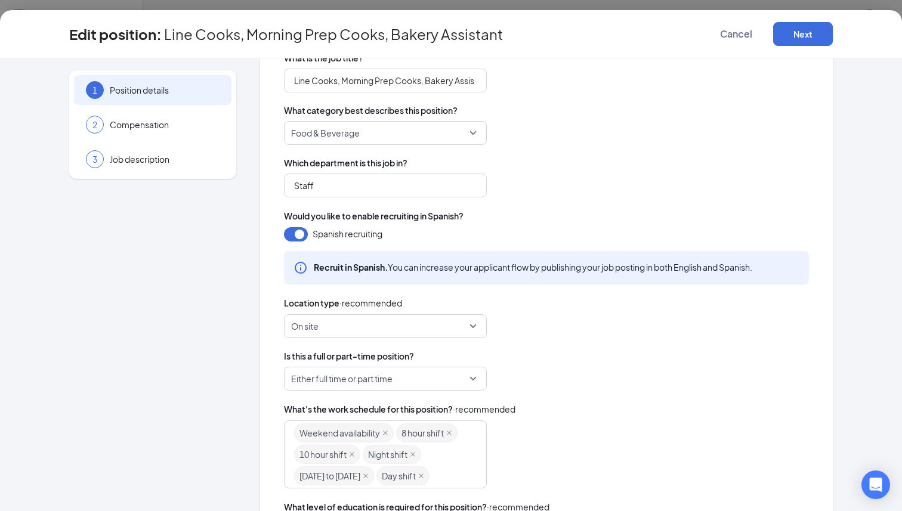
scroll to position [129, 0]
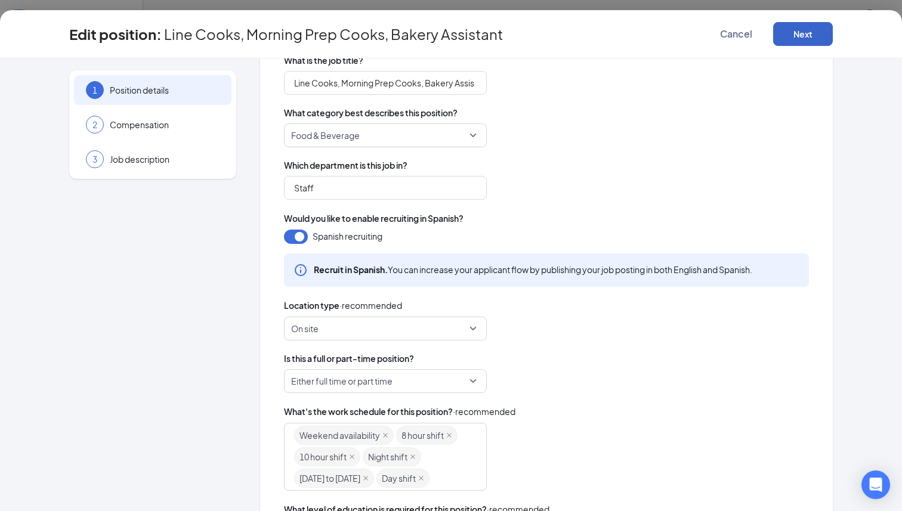
click at [655, 35] on button "Next" at bounding box center [803, 34] width 60 height 24
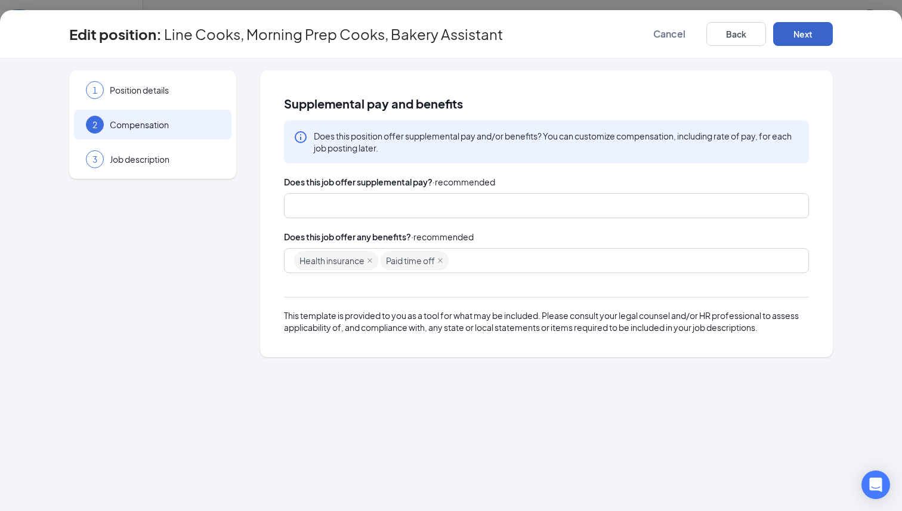
click at [426, 213] on div at bounding box center [540, 205] width 493 height 19
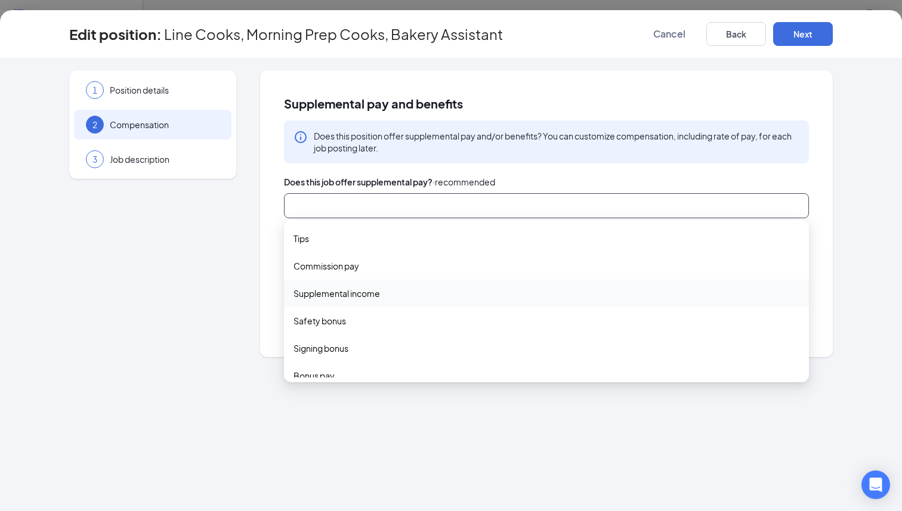
scroll to position [39, 0]
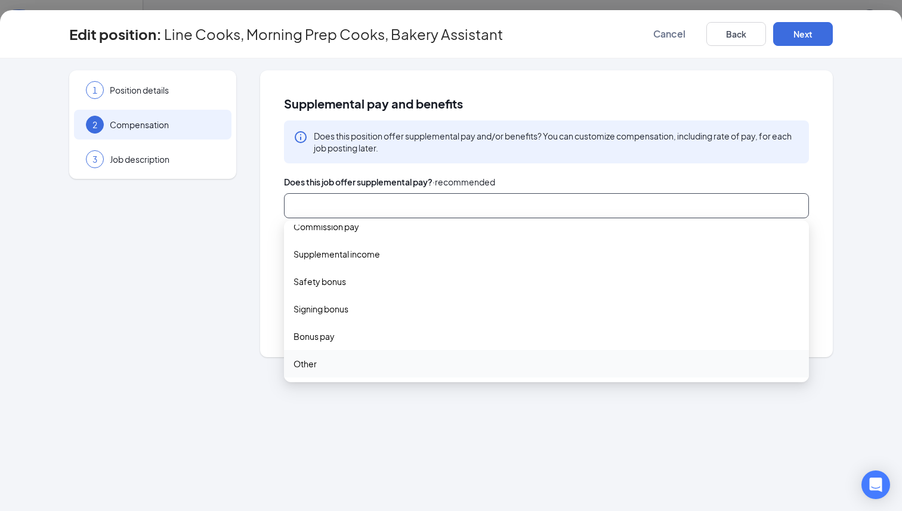
click at [354, 434] on div "1 Position details 2 Compensation 3 Job description Supplemental pay and benefi…" at bounding box center [451, 284] width 902 height 453
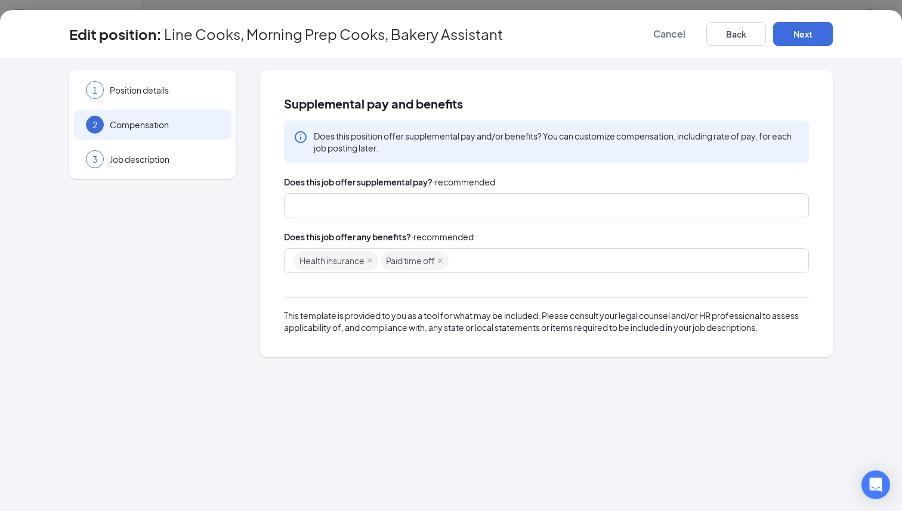
click at [489, 256] on div "Health insurance Paid time off" at bounding box center [540, 260] width 493 height 21
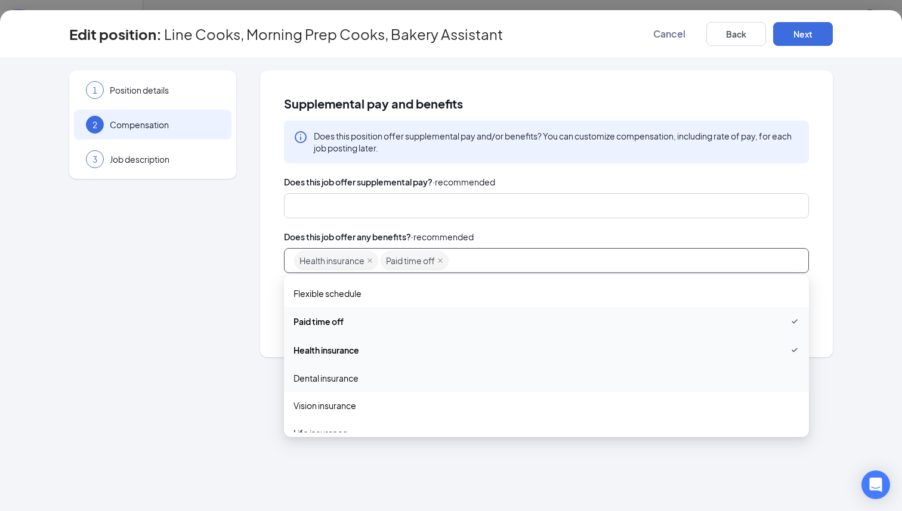
click at [376, 385] on div "Dental insurance" at bounding box center [546, 377] width 525 height 27
click at [365, 410] on span "Vision insurance" at bounding box center [546, 406] width 506 height 13
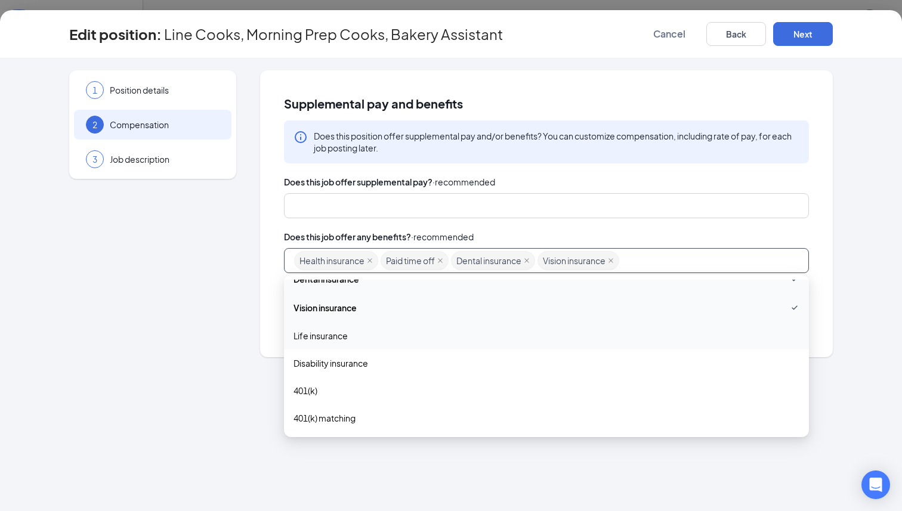
scroll to position [109, 0]
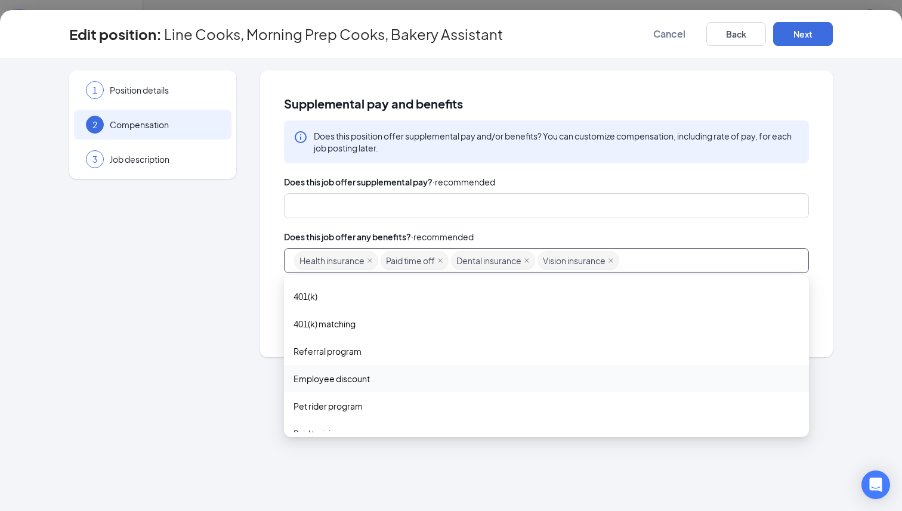
click at [340, 379] on span "Employee discount" at bounding box center [331, 378] width 76 height 13
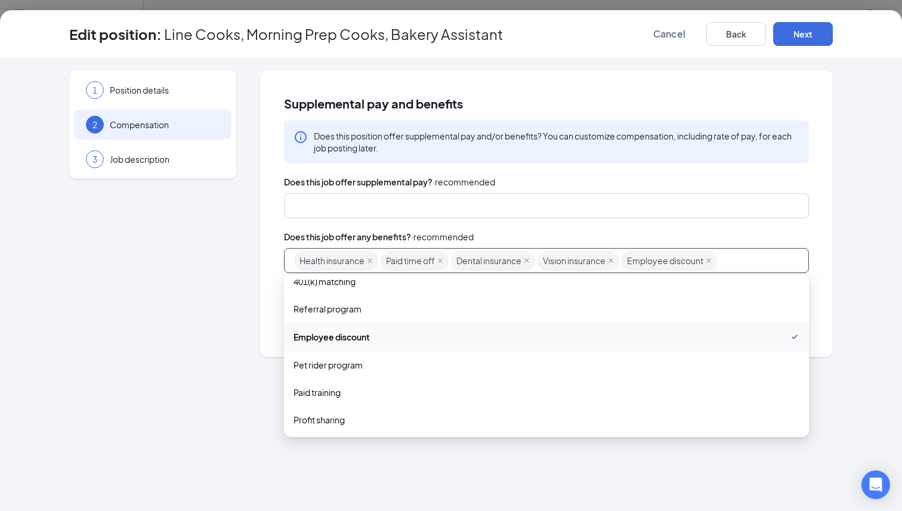
scroll to position [251, 0]
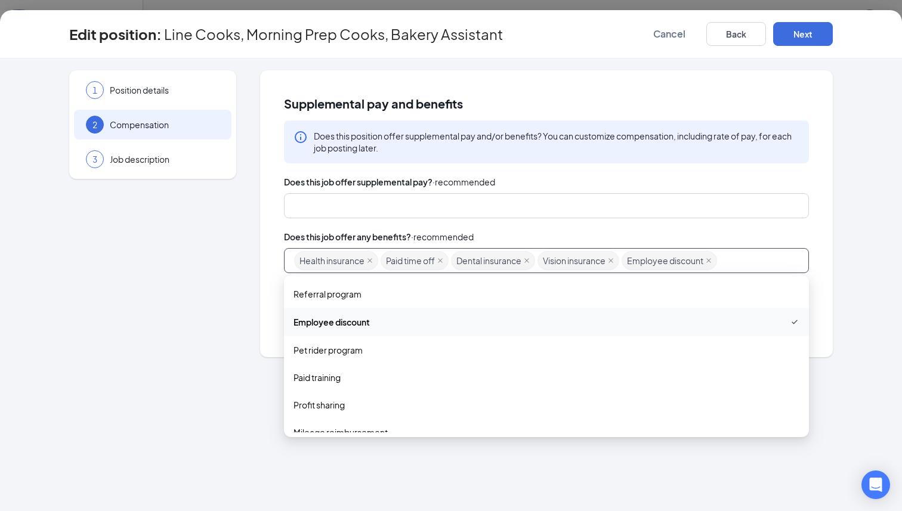
click at [340, 379] on span "Paid training" at bounding box center [316, 377] width 47 height 13
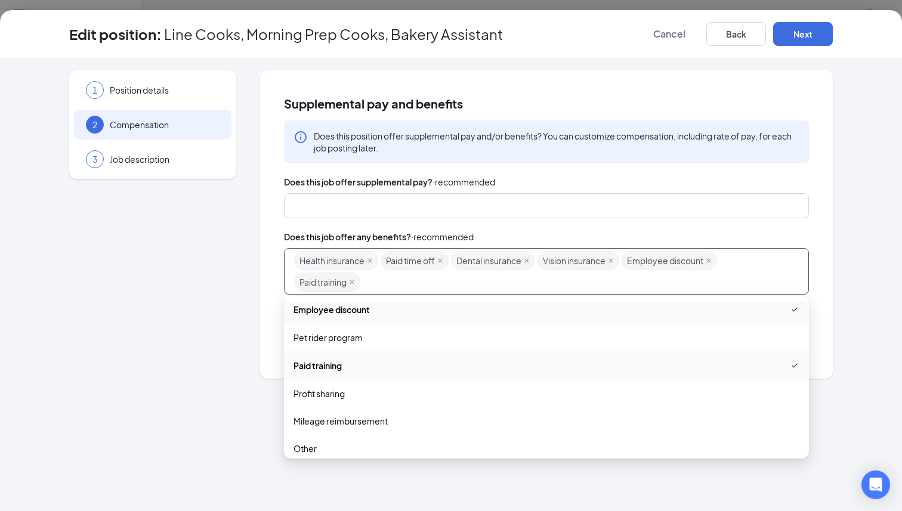
scroll to position [293, 0]
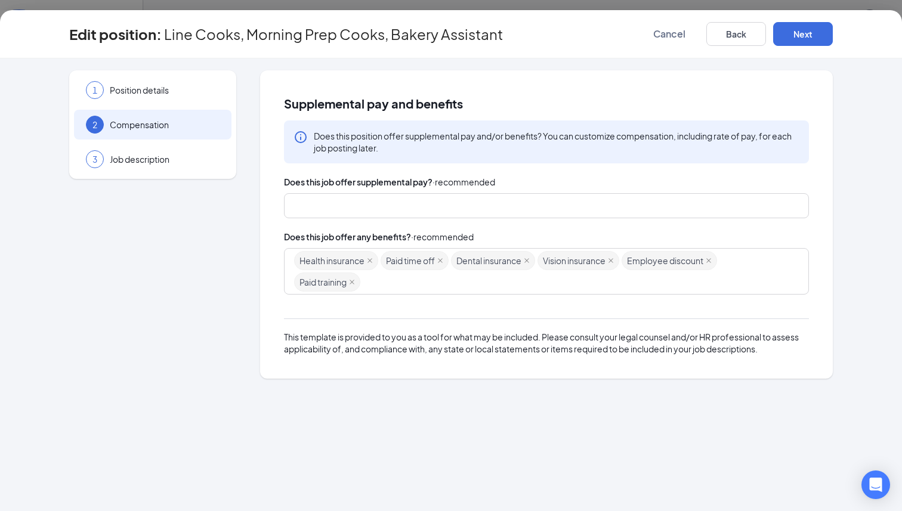
click at [176, 351] on div "1 Position details 2 Compensation 3 Job description" at bounding box center [152, 224] width 167 height 308
click at [655, 36] on button "Next" at bounding box center [803, 34] width 60 height 24
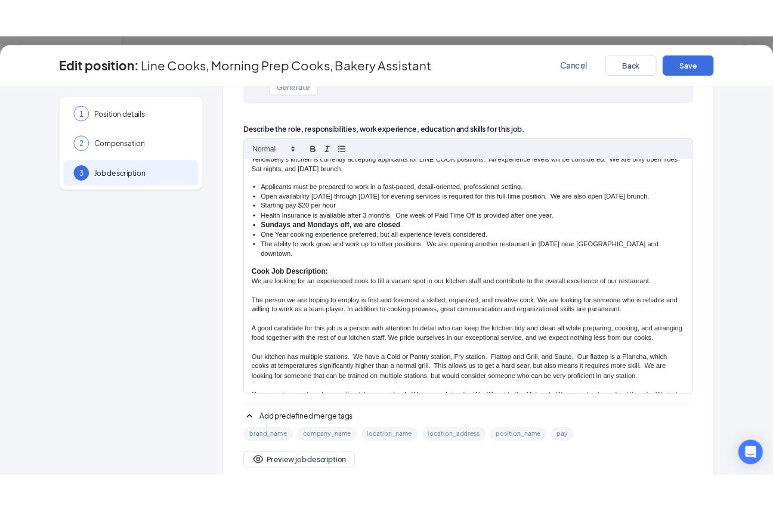
scroll to position [0, 0]
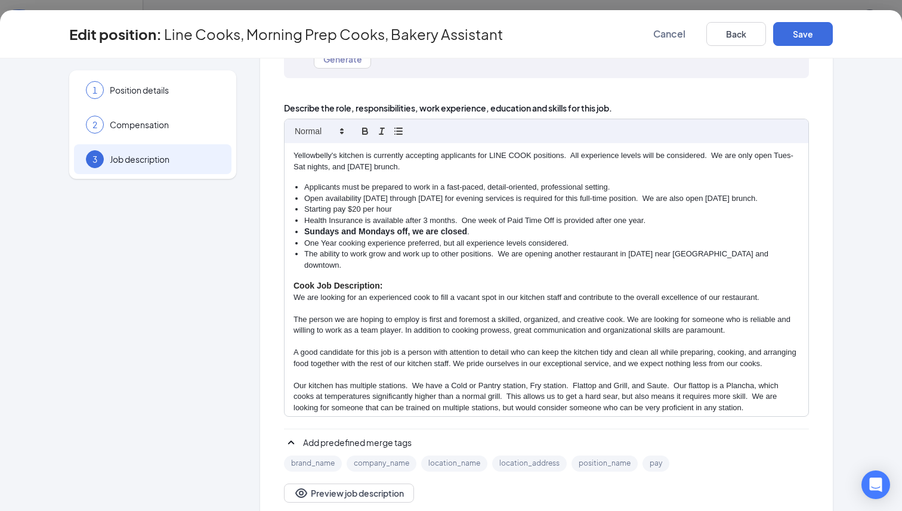
drag, startPoint x: 411, startPoint y: 165, endPoint x: 279, endPoint y: 154, distance: 132.2
click at [278, 154] on div "Job description English Spanish Want some help writing your job description? BE…" at bounding box center [546, 208] width 572 height 635
click at [308, 154] on p "Yellowbelly's kitchen is currently accepting applicants for LINE COOK positions…" at bounding box center [546, 161] width 506 height 22
click at [288, 158] on div "Yellowbelly's kitchen is currently accepting applicants for LINE COOK positions…" at bounding box center [545, 279] width 523 height 273
click at [345, 155] on p "At Yellowbelly's kitchen is currently accepting applicants for LINE COOK positi…" at bounding box center [546, 161] width 506 height 22
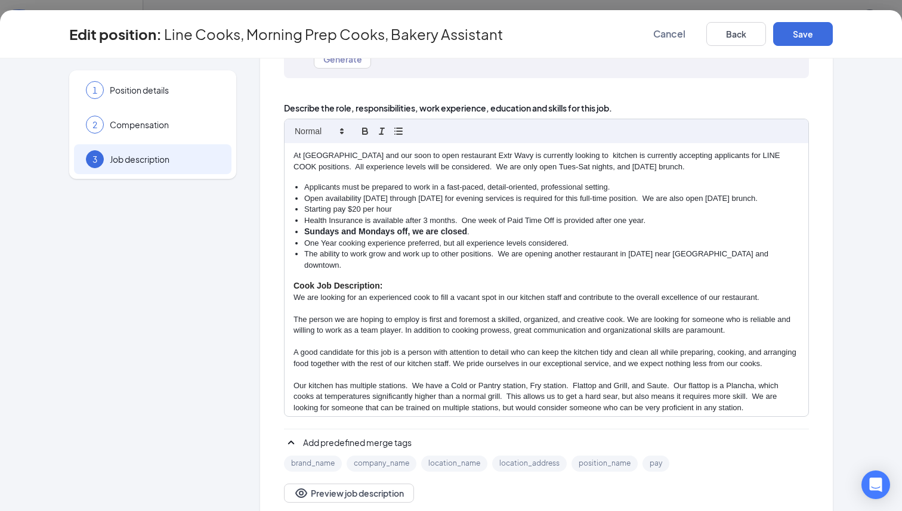
click at [400, 156] on p "At [GEOGRAPHIC_DATA] and our soon to open restaurant Extr Wavy is currently loo…" at bounding box center [546, 161] width 506 height 22
click at [469, 156] on p "At [GEOGRAPHIC_DATA] and our soon-to-open restaurant Extr Wavy is currently loo…" at bounding box center [546, 161] width 506 height 22
click at [572, 156] on p "At [GEOGRAPHIC_DATA] and our soon-to-open restaurant Extra Wavy is currently lo…" at bounding box center [546, 161] width 506 height 22
click at [637, 154] on p "At [GEOGRAPHIC_DATA] and our soon-to-open restaurant Extra Wavy is currently lo…" at bounding box center [546, 161] width 506 height 22
click at [298, 167] on p "At [GEOGRAPHIC_DATA] and our soon-to-open restaurant Extra Wavy is currently lo…" at bounding box center [546, 161] width 506 height 22
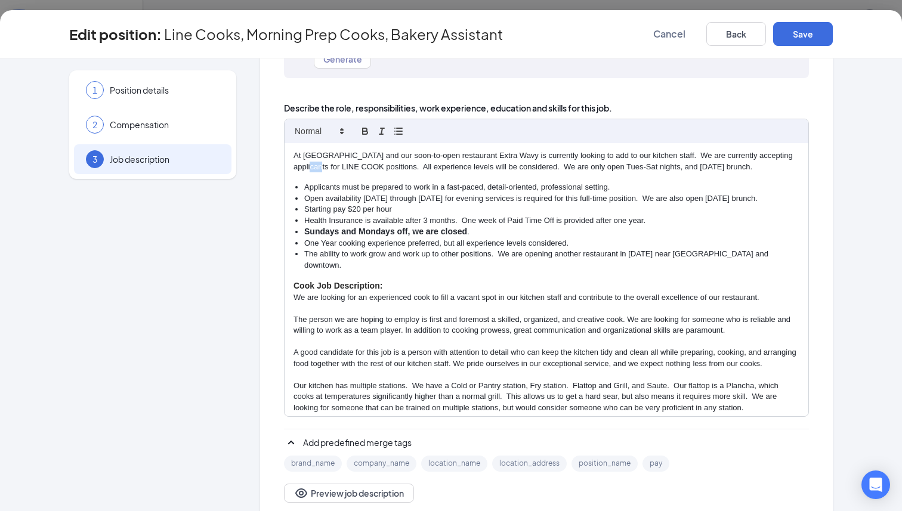
click at [298, 167] on p "At [GEOGRAPHIC_DATA] and our soon-to-open restaurant Extra Wavy is currently lo…" at bounding box center [546, 161] width 506 height 22
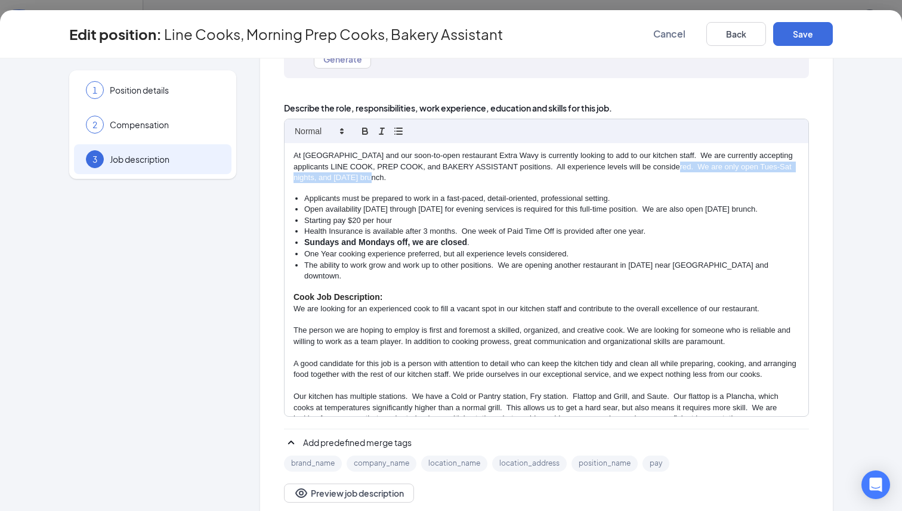
drag, startPoint x: 698, startPoint y: 168, endPoint x: 698, endPoint y: 174, distance: 6.0
click at [655, 174] on p "At [GEOGRAPHIC_DATA] and our soon-to-open restaurant Extra Wavy is currently lo…" at bounding box center [546, 166] width 506 height 33
click at [655, 166] on p "At [GEOGRAPHIC_DATA] and our soon-to-open restaurant Extra Wavy is currently lo…" at bounding box center [546, 166] width 506 height 33
click at [310, 153] on p "At [GEOGRAPHIC_DATA] and our soon-to-open restaurant Extra Wavy is currently lo…" at bounding box center [546, 166] width 506 height 33
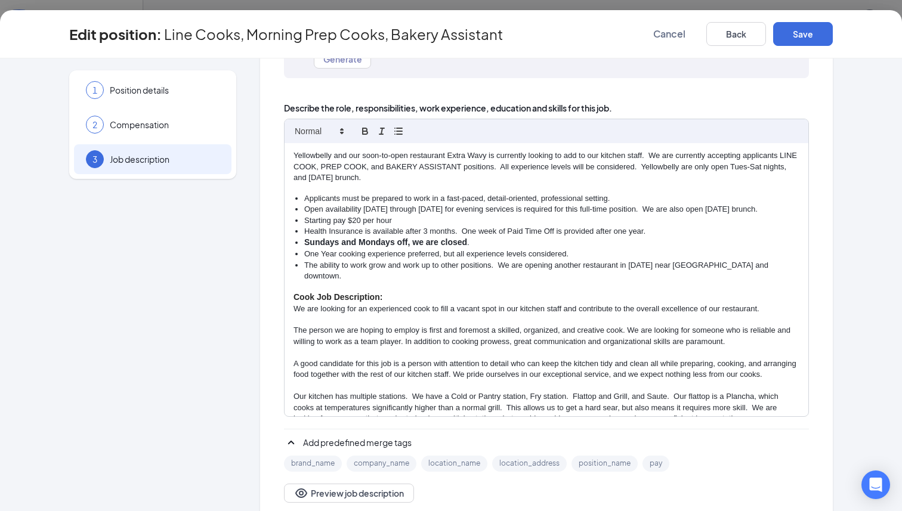
click at [494, 154] on p "Yellowbelly and our soon-to-open restaurant Extra Wavy is currently looking to …" at bounding box center [546, 166] width 506 height 33
click at [655, 158] on p "Yellowbelly and our soon-to-open restaurant Extra Wavy are currently looking to…" at bounding box center [546, 166] width 506 height 33
click at [655, 154] on p "Yellowbelly and our soon-to-open restaurant Extra Wavy are currently looking to…" at bounding box center [546, 166] width 506 height 33
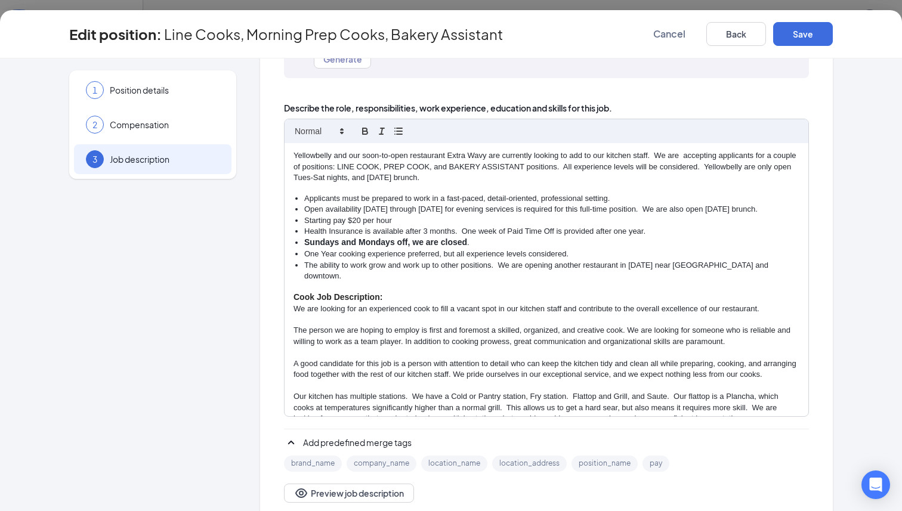
click at [564, 171] on p "Yellowbelly and our soon-to-open restaurant Extra Wavy are currently looking to…" at bounding box center [546, 166] width 506 height 33
click at [554, 176] on p "Yellowbelly and our soon-to-open restaurant Extra Wavy are currently looking to…" at bounding box center [546, 166] width 506 height 33
drag, startPoint x: 609, startPoint y: 176, endPoint x: 703, endPoint y: 167, distance: 94.6
click at [655, 167] on p "Yellowbelly and our soon-to-open restaurant Extra Wavy are currently looking to…" at bounding box center [546, 166] width 506 height 33
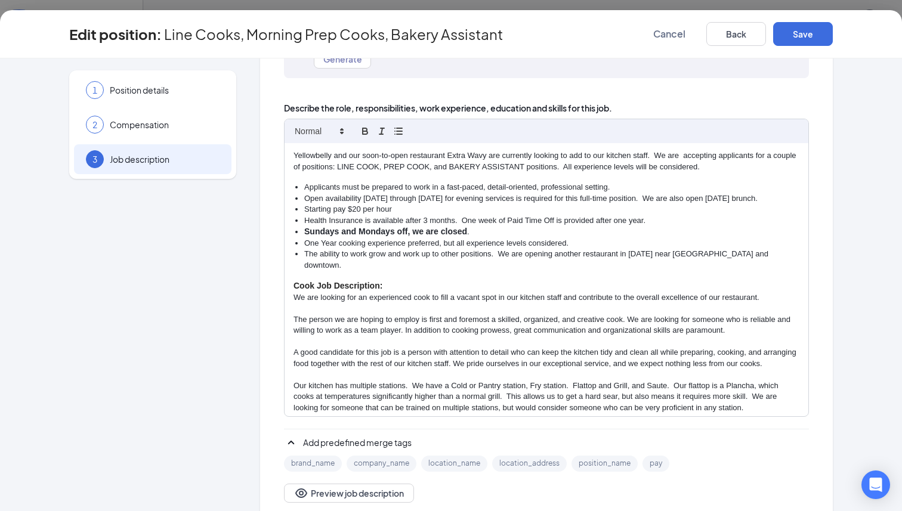
click at [562, 168] on p "Yellowbelly and our soon-to-open restaurant Extra Wavy are currently looking to…" at bounding box center [546, 161] width 506 height 22
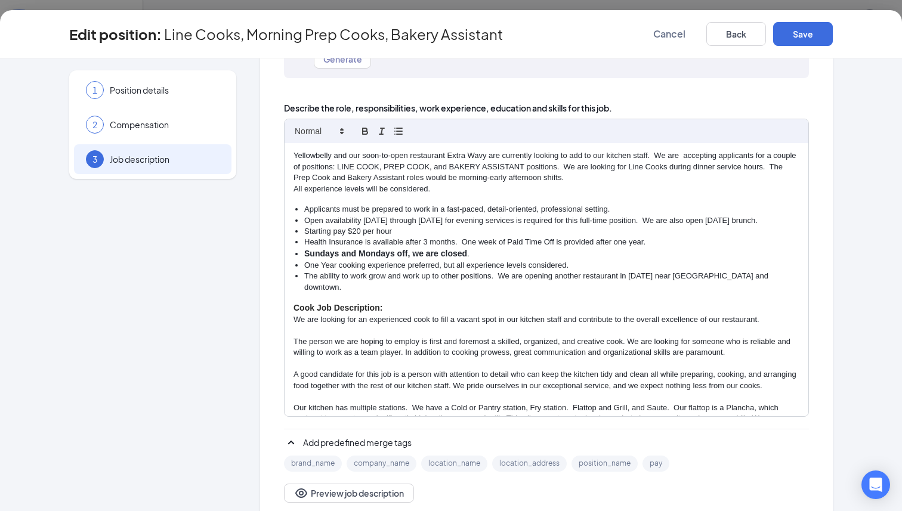
click at [295, 190] on p "All experience levels will be considered." at bounding box center [546, 189] width 506 height 11
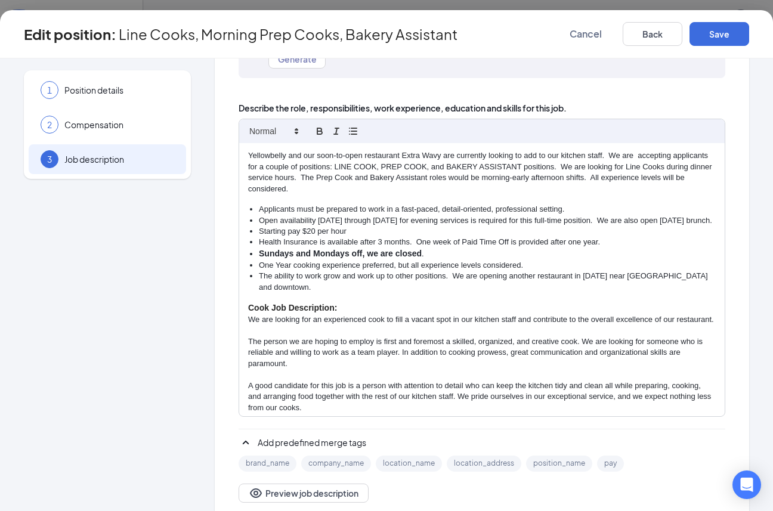
click at [322, 226] on li "Open availability [DATE] through [DATE] for evening services is required for th…" at bounding box center [487, 220] width 457 height 11
drag, startPoint x: 322, startPoint y: 241, endPoint x: 492, endPoint y: 244, distance: 170.6
click at [492, 226] on li "Open availability [DATE] through [DATE] for evening services is required for th…" at bounding box center [487, 220] width 457 height 11
drag, startPoint x: 348, startPoint y: 237, endPoint x: 482, endPoint y: 236, distance: 133.6
click at [482, 226] on li "Open availability [DATE] through [DATE] for evening services is required for th…" at bounding box center [487, 220] width 457 height 11
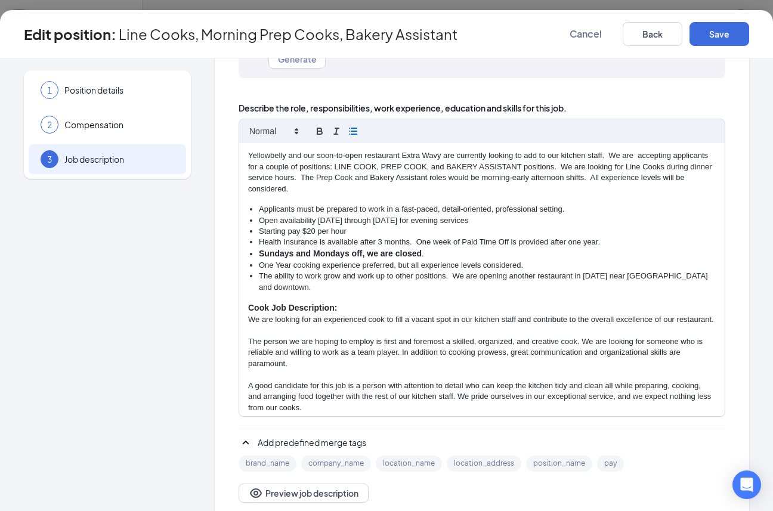
click at [268, 226] on li "Open availability [DATE] through [DATE] for evening services" at bounding box center [487, 220] width 457 height 11
click at [544, 226] on li "Line Cooks need open availability [DATE] through [DATE] for evening services" at bounding box center [487, 220] width 457 height 11
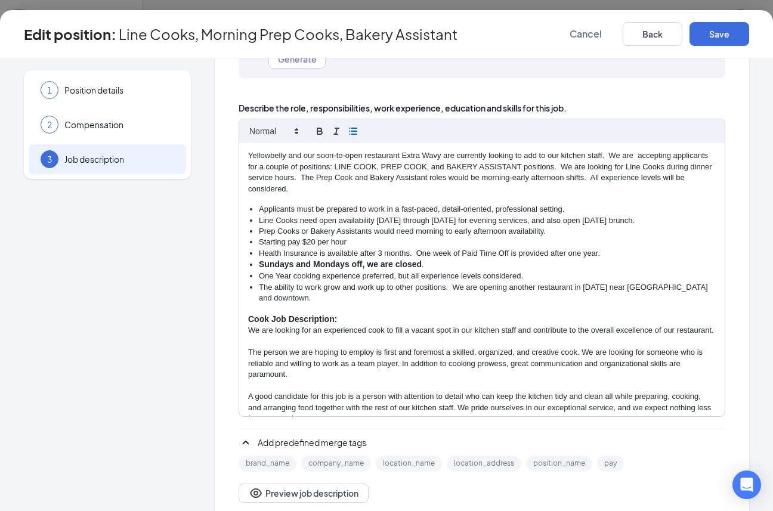
click at [351, 247] on li "Starting pay $20 per hour" at bounding box center [487, 242] width 457 height 11
click at [402, 269] on strong "Sundays and Mondays off, we are closed" at bounding box center [340, 264] width 163 height 10
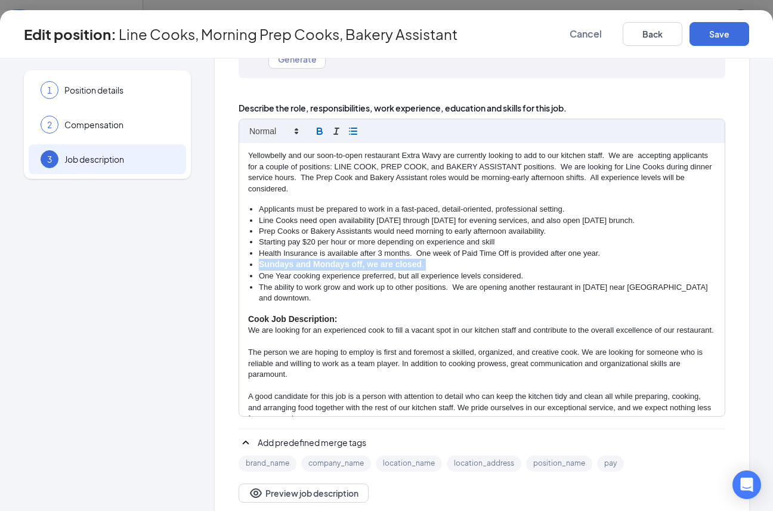
click at [402, 269] on strong "Sundays and Mondays off, we are closed" at bounding box center [340, 264] width 163 height 10
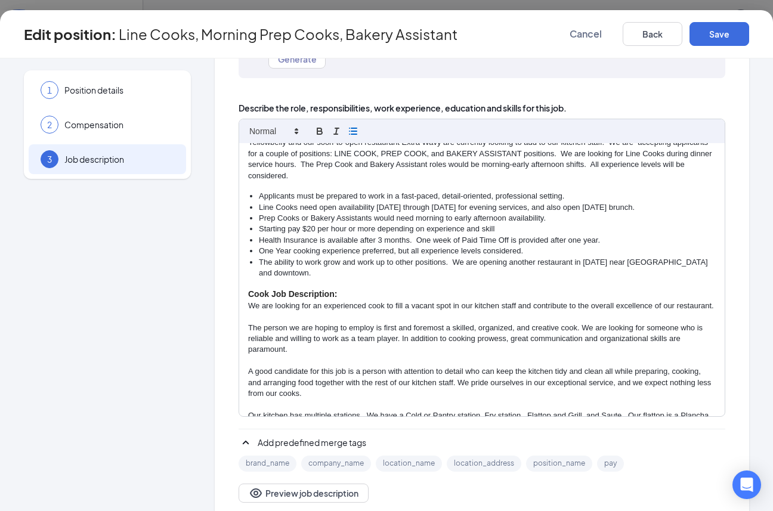
scroll to position [21, 0]
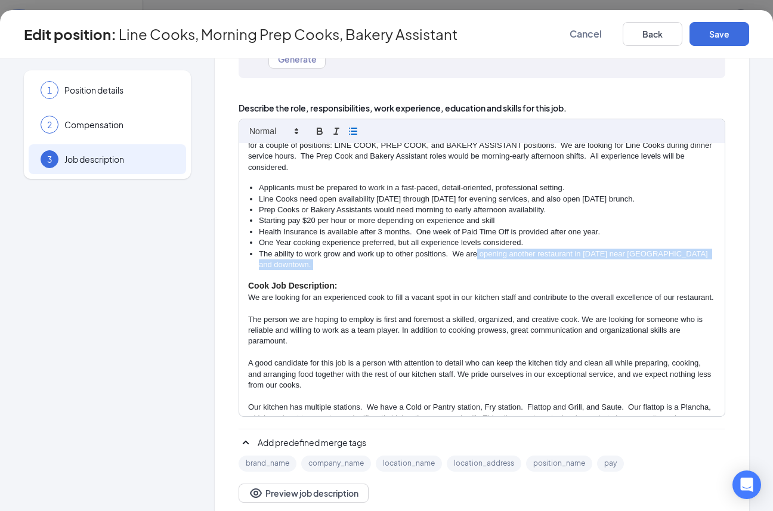
drag, startPoint x: 385, startPoint y: 282, endPoint x: 477, endPoint y: 270, distance: 93.2
click at [477, 270] on div "Yellowbelly and our soon-to-open restaurant Extra Wavy are currently looking to…" at bounding box center [481, 279] width 485 height 273
click at [457, 271] on li "The ability to work grow and work up to other positions. We are opening another…" at bounding box center [487, 260] width 457 height 22
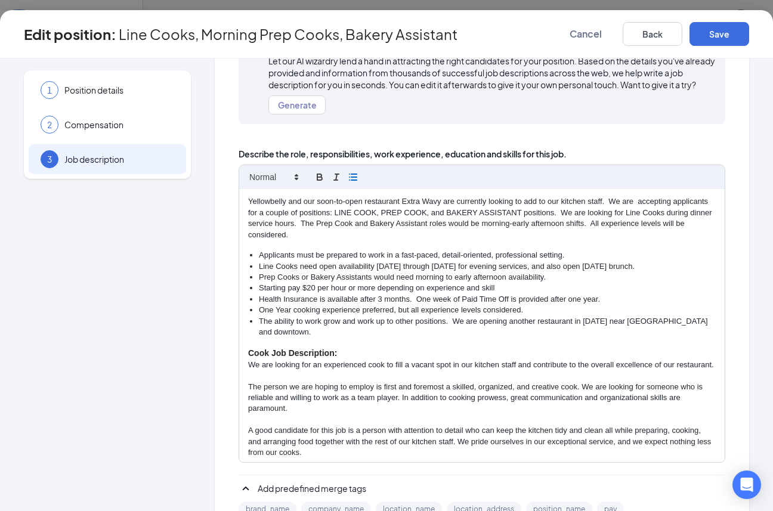
scroll to position [132, 0]
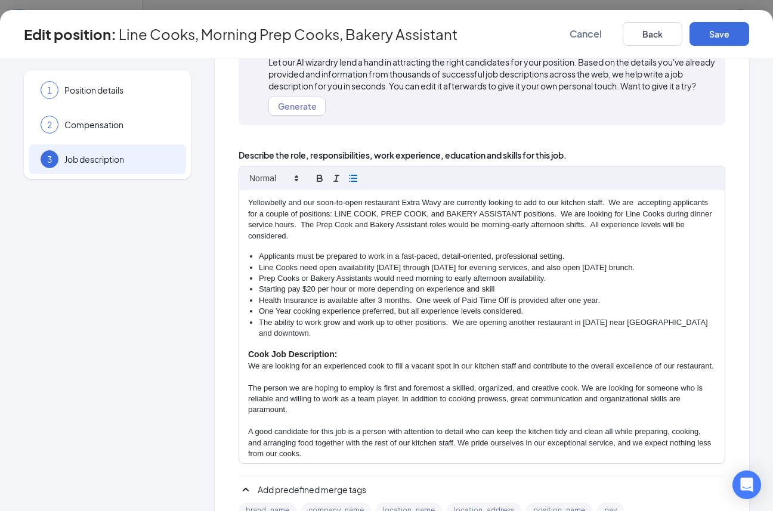
click at [375, 241] on p "Yellowbelly and our soon-to-open restaurant Extra Wavy are currently looking to…" at bounding box center [481, 219] width 467 height 44
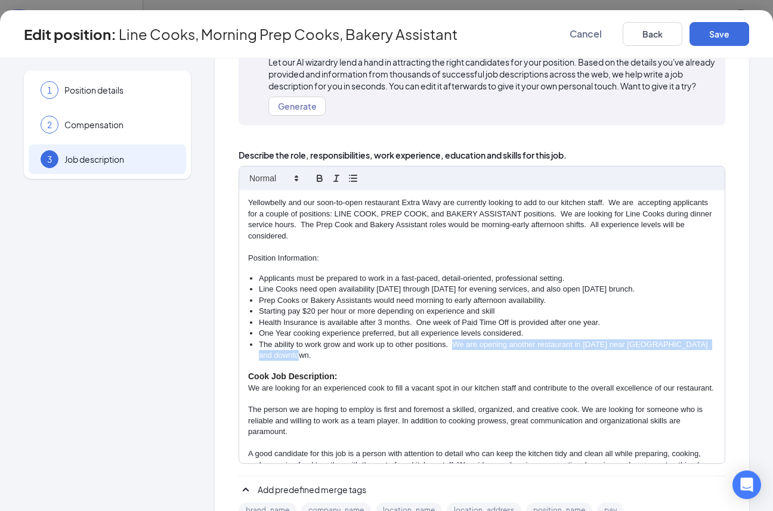
drag, startPoint x: 458, startPoint y: 370, endPoint x: 454, endPoint y: 357, distance: 14.3
click at [454, 357] on li "The ability to work grow and work up to other positions. We are opening another…" at bounding box center [487, 350] width 457 height 22
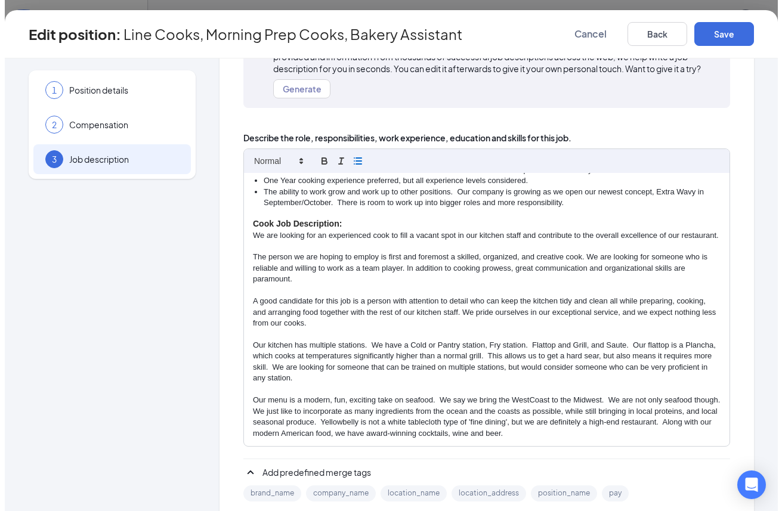
scroll to position [0, 0]
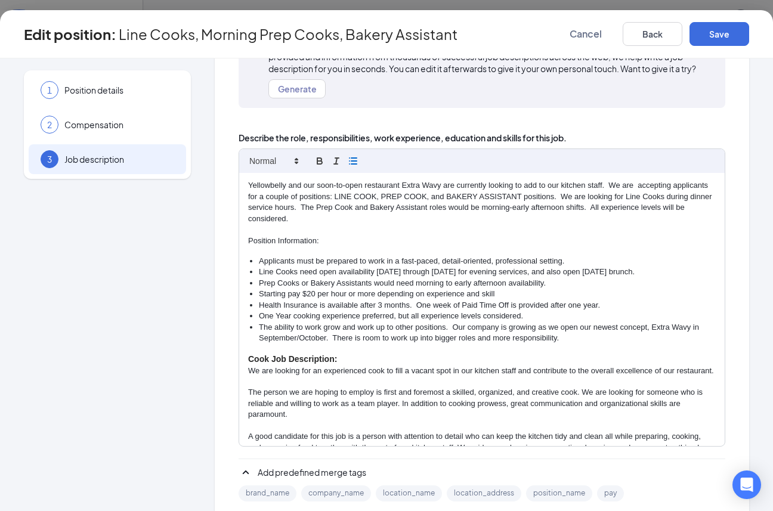
click at [572, 267] on li "Applicants must be prepared to work in a fast-paced, detail-oriented, professio…" at bounding box center [487, 261] width 457 height 11
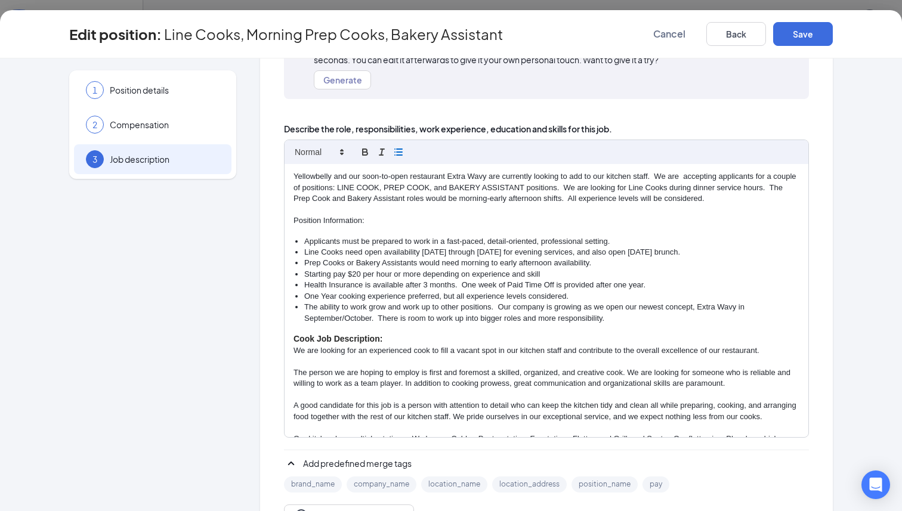
scroll to position [155, 0]
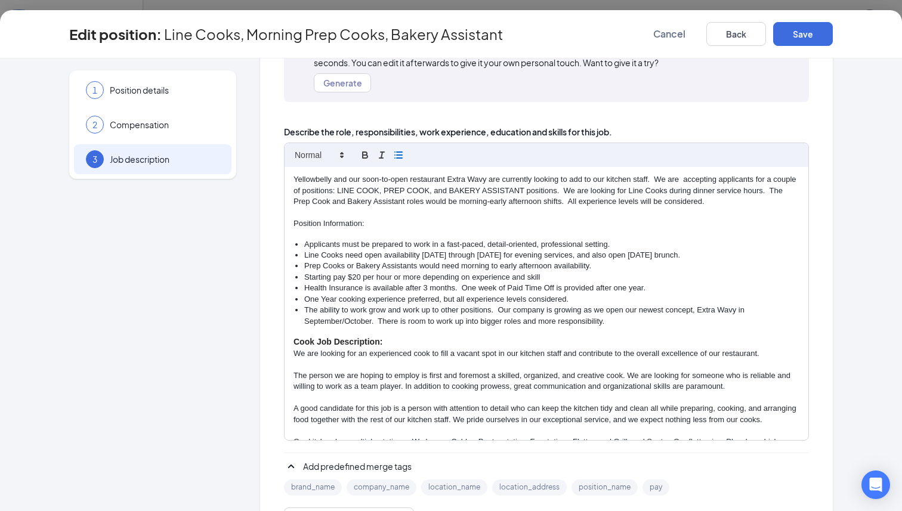
click at [318, 221] on p "Position Information:" at bounding box center [546, 223] width 506 height 11
click at [358, 154] on button "button" at bounding box center [365, 155] width 17 height 14
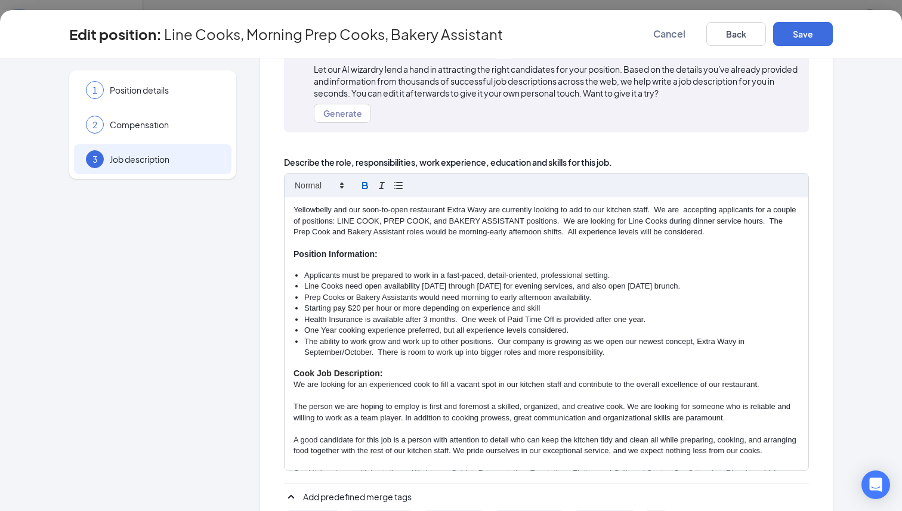
click at [655, 209] on p "Yellowbelly and our soon-to-open restaurant Extra Wavy are currently looking to…" at bounding box center [546, 221] width 506 height 33
click at [551, 219] on p "Yellowbelly and our soon-to-open restaurant Extra Wavy are currently looking to…" at bounding box center [546, 221] width 506 height 33
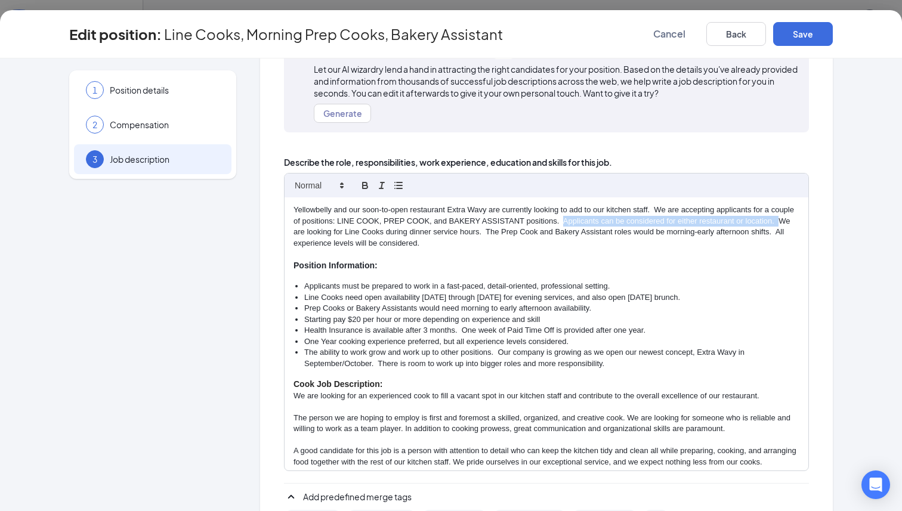
drag, startPoint x: 565, startPoint y: 219, endPoint x: 780, endPoint y: 225, distance: 215.3
click at [655, 225] on p "Yellowbelly and our soon-to-open restaurant Extra Wavy are currently looking to…" at bounding box center [546, 227] width 506 height 44
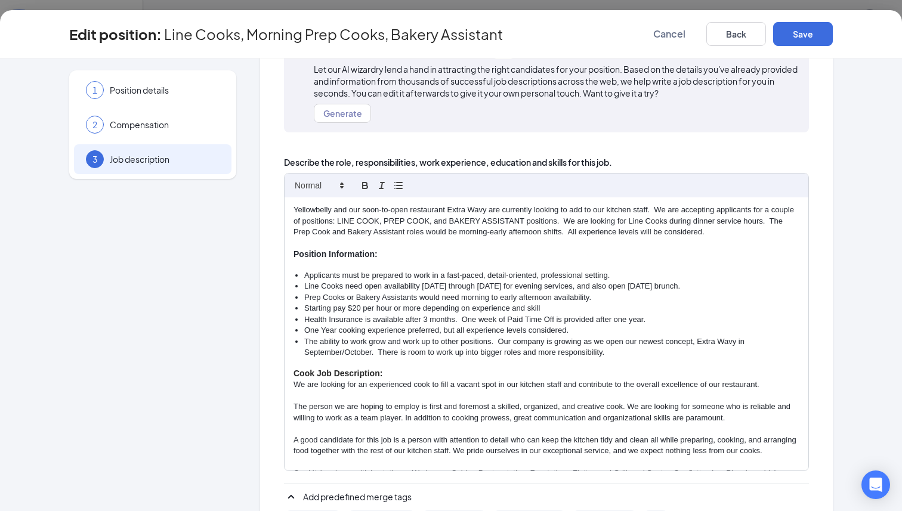
click at [655, 233] on p "Yellowbelly and our soon-to-open restaurant Extra Wavy are currently looking to…" at bounding box center [546, 221] width 506 height 33
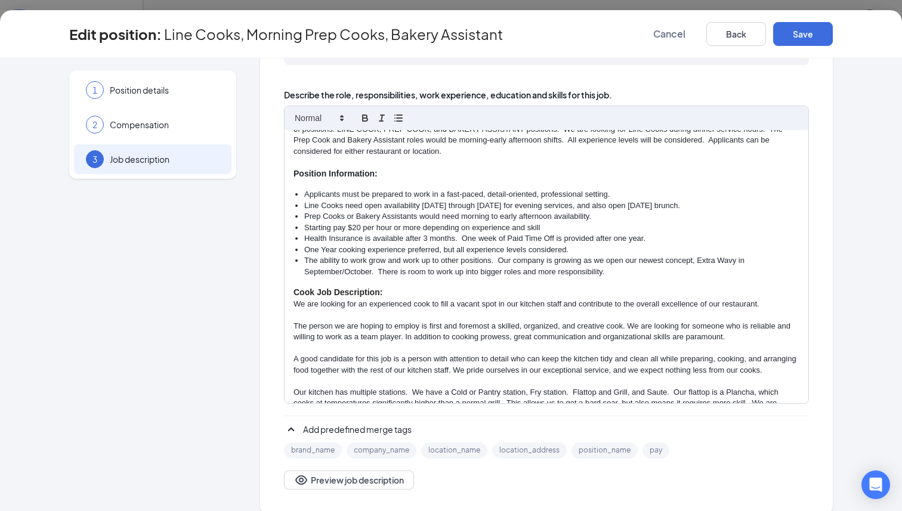
scroll to position [29, 0]
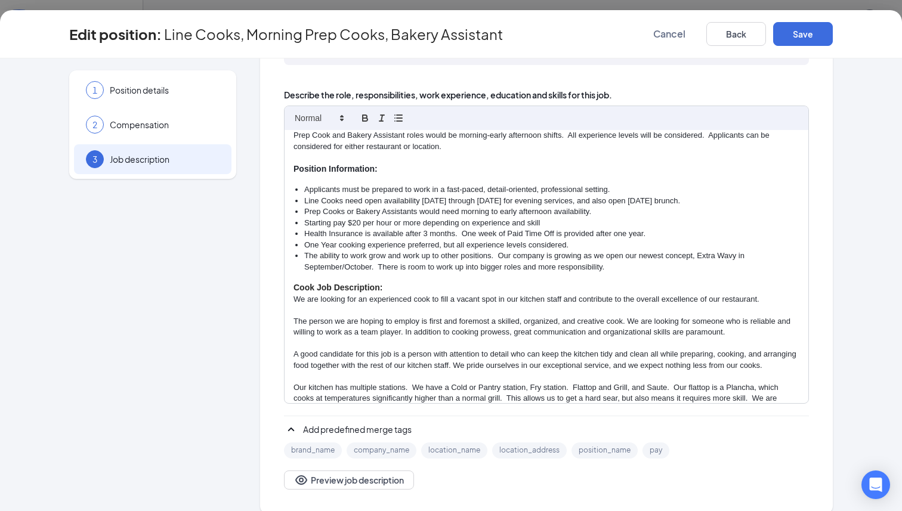
click at [477, 181] on div "Yellowbelly and our soon-to-open restaurant Extra Wavy are currently looking to…" at bounding box center [545, 266] width 523 height 273
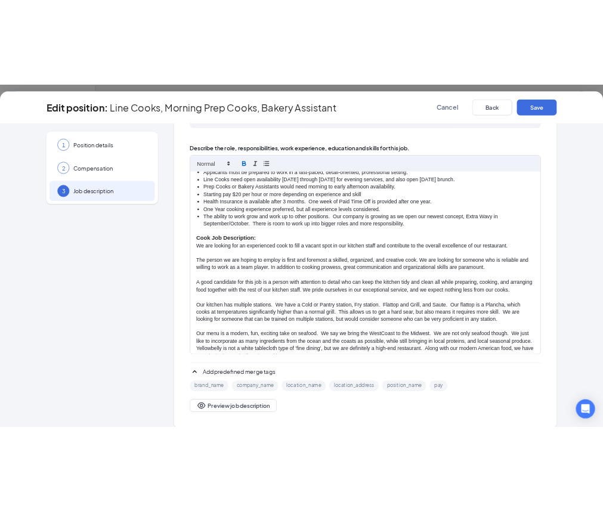
scroll to position [103, 0]
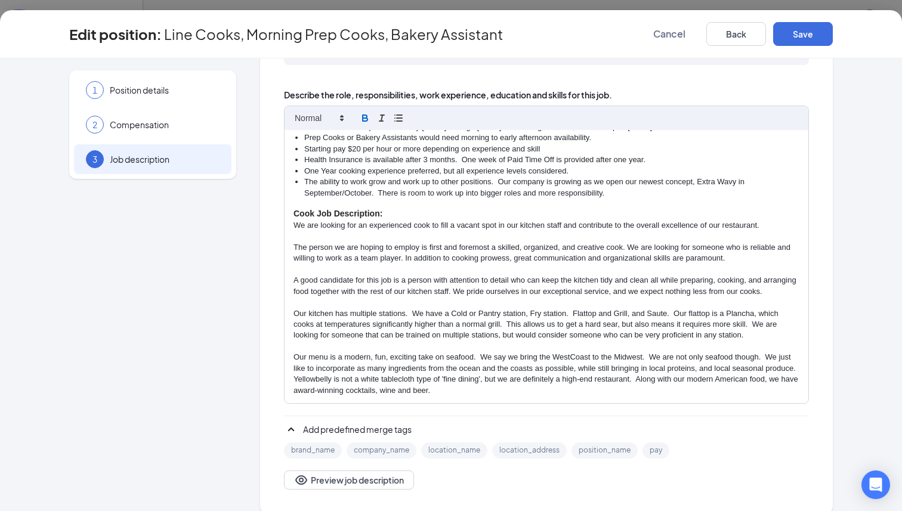
click at [612, 195] on li "The ability to work grow and work up to other positions. Our company is growing…" at bounding box center [551, 187] width 495 height 22
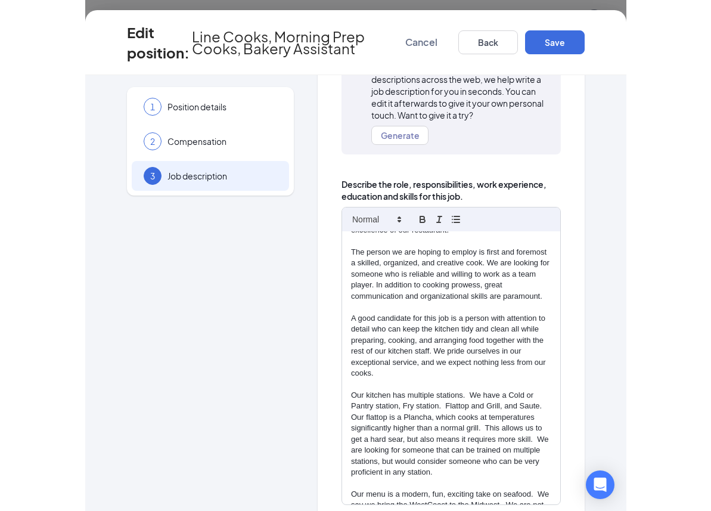
scroll to position [497, 0]
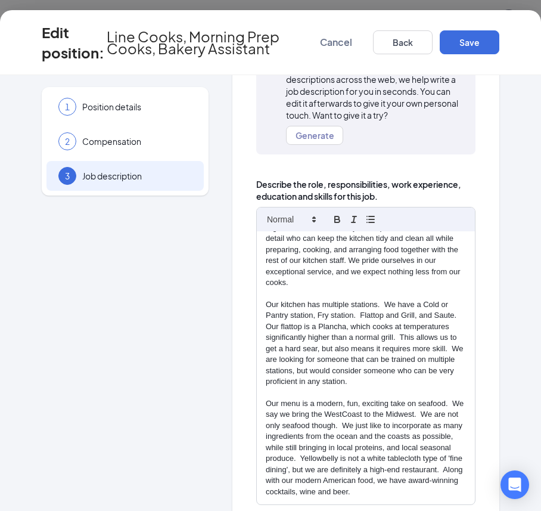
click at [532, 390] on div "1 Position details 2 Compensation 3 Job description Additional information Job …" at bounding box center [270, 293] width 541 height 436
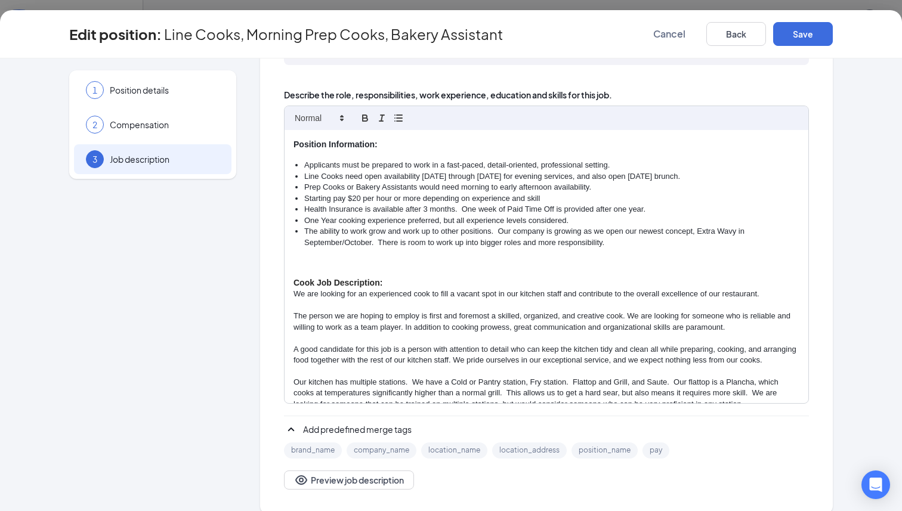
scroll to position [0, 0]
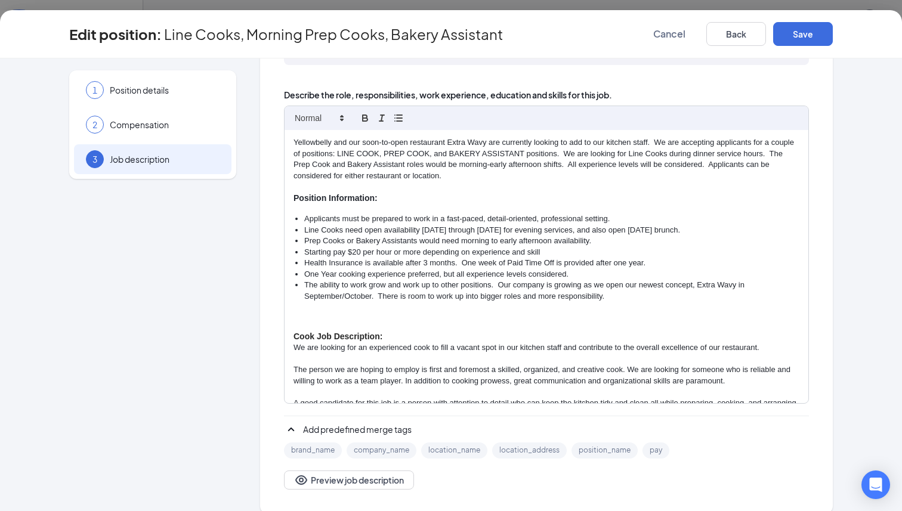
click at [461, 175] on p "Yellowbelly and our soon-to-open restaurant Extra Wavy are currently looking to…" at bounding box center [546, 159] width 506 height 44
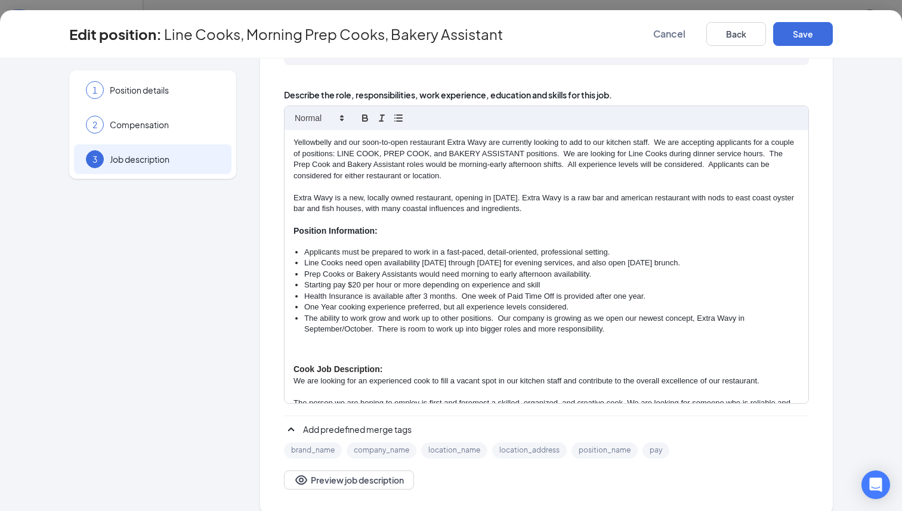
click at [655, 208] on p "Extra Wavy is a new, locally owned restaurant, opening in [DATE]. Extra Wavy is…" at bounding box center [546, 204] width 506 height 22
click at [523, 195] on p "Extra Wavy is a new, locally owned restaurant, opening in [DATE]. Extra Wavy is…" at bounding box center [546, 204] width 506 height 22
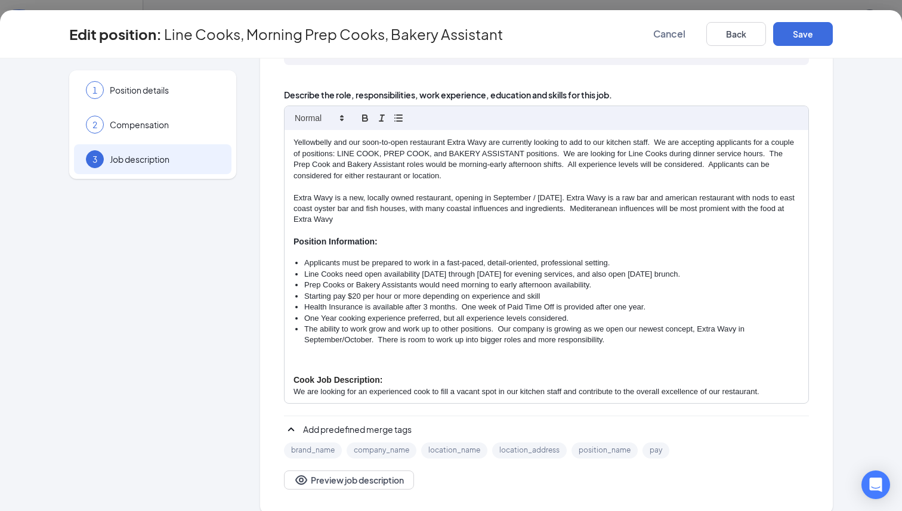
click at [540, 228] on p at bounding box center [546, 230] width 506 height 11
click at [609, 210] on p "Extra Wavy is a new, locally owned restaurant, opening in September / [DATE]. E…" at bounding box center [546, 209] width 506 height 33
click at [623, 206] on p "Extra Wavy is a new, locally owned restaurant, opening in September / [DATE]. E…" at bounding box center [546, 209] width 506 height 33
click at [628, 210] on p "Extra Wavy is a new, locally owned restaurant, opening in September / [DATE]. E…" at bounding box center [546, 209] width 506 height 33
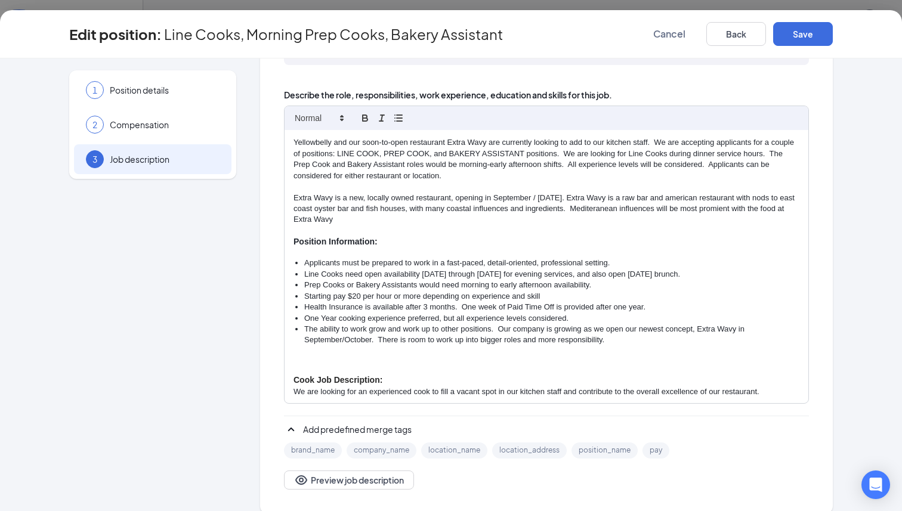
click at [628, 212] on p "Extra Wavy is a new, locally owned restaurant, opening in September / [DATE]. E…" at bounding box center [546, 209] width 506 height 33
click at [628, 210] on p "Extra Wavy is a new, locally owned restaurant, opening in September / [DATE]. E…" at bounding box center [546, 209] width 506 height 33
click at [621, 229] on p at bounding box center [546, 230] width 506 height 11
click at [655, 214] on p "Extra Wavy is a new, locally owned restaurant, opening in September / [DATE]. E…" at bounding box center [546, 209] width 506 height 33
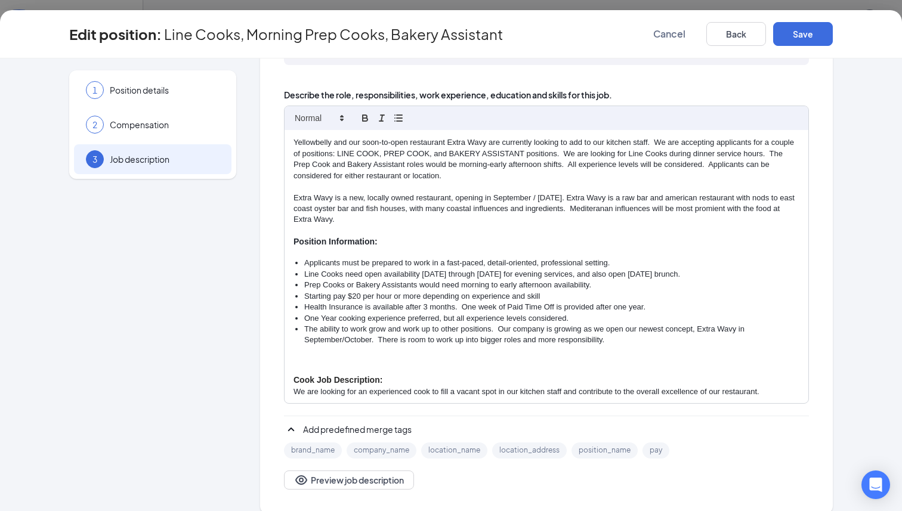
click at [655, 209] on p "Extra Wavy is a new, locally owned restaurant, opening in September / [DATE]. E…" at bounding box center [546, 209] width 506 height 33
click at [616, 210] on p "Extra Wavy is a new, locally owned restaurant, opening in September / [DATE]. E…" at bounding box center [546, 209] width 506 height 33
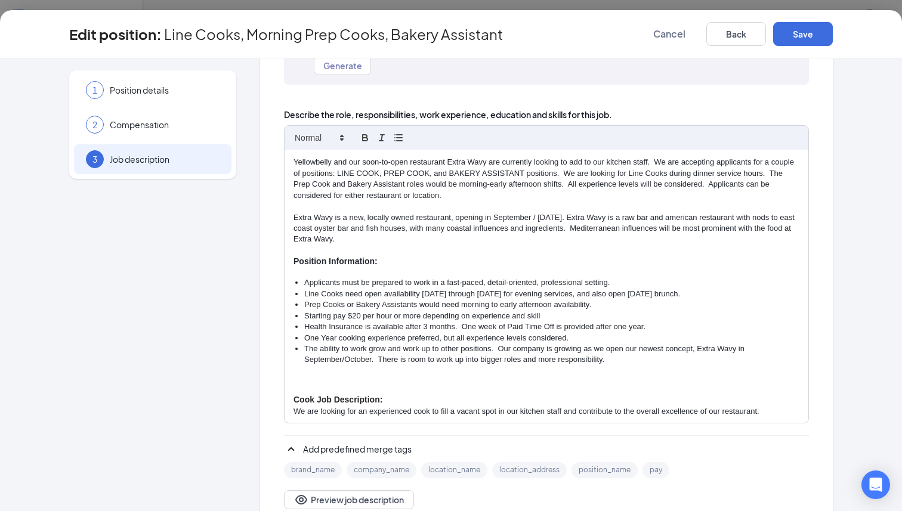
scroll to position [166, 0]
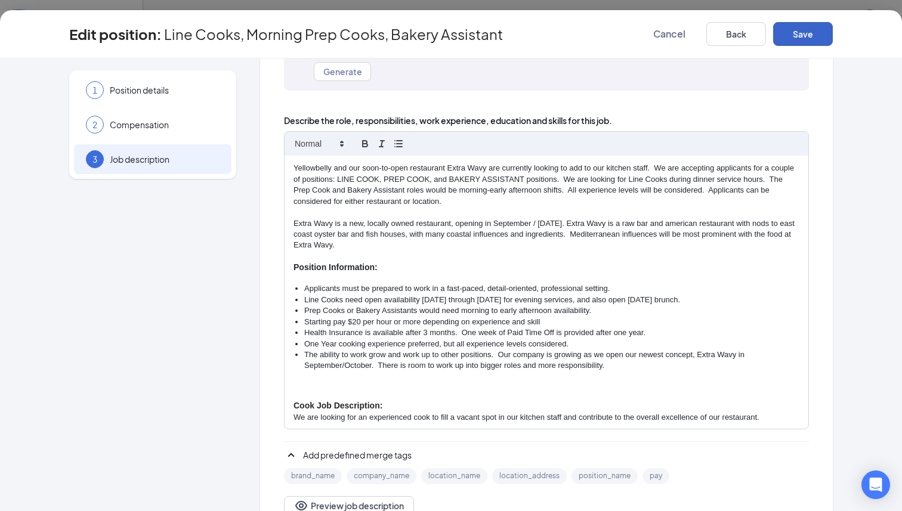
click at [655, 38] on button "Save" at bounding box center [803, 34] width 60 height 24
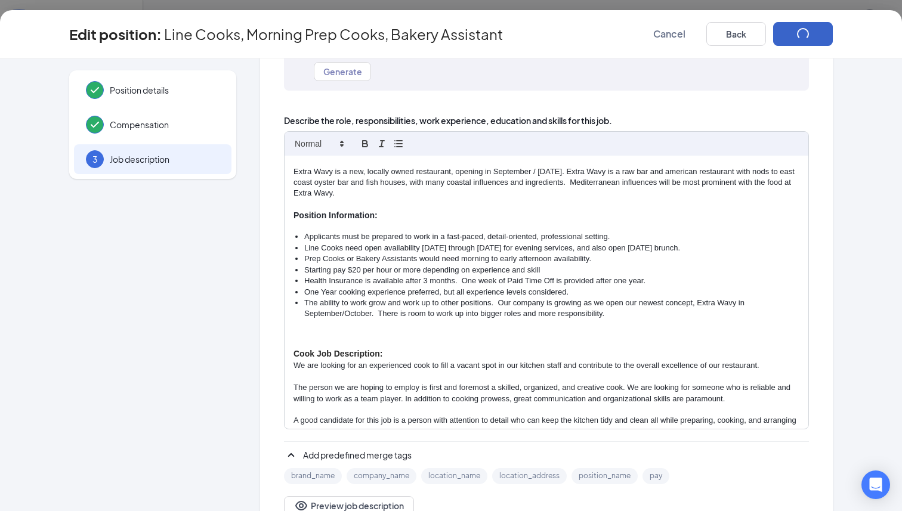
scroll to position [51, 0]
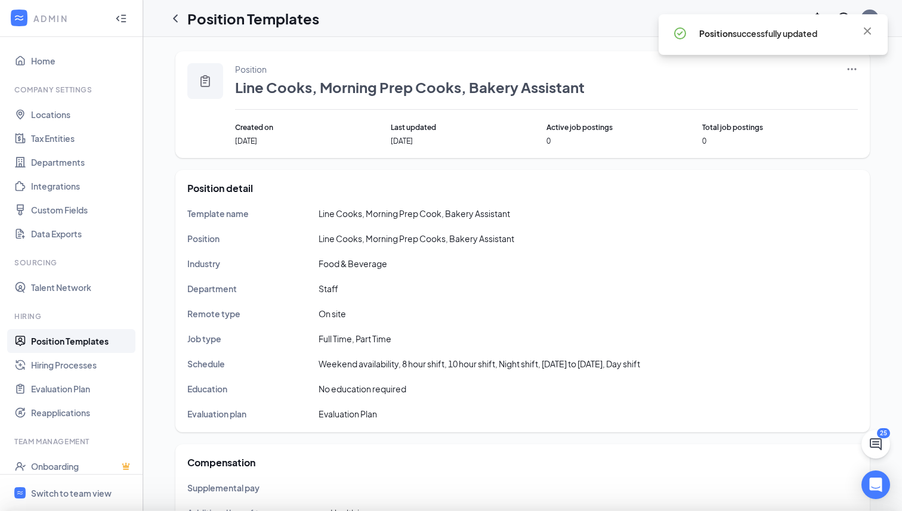
scroll to position [123, 0]
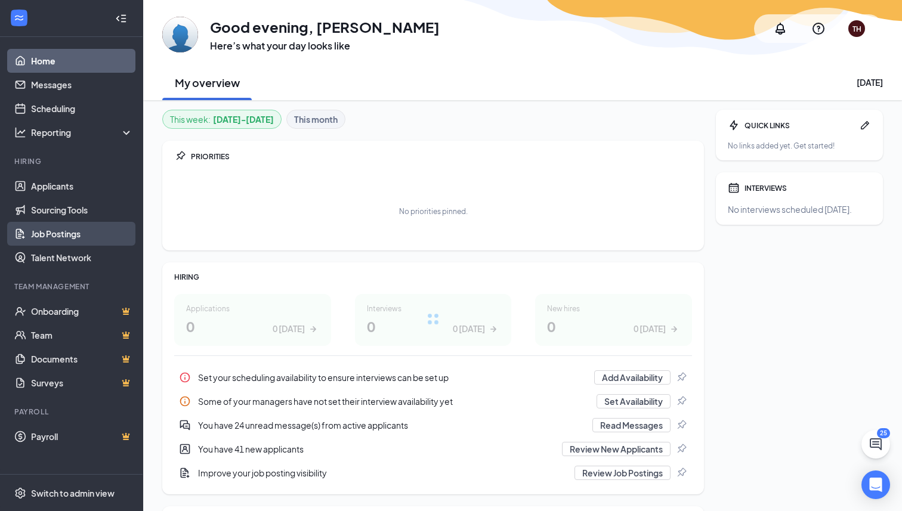
click at [73, 234] on link "Job Postings" at bounding box center [82, 234] width 102 height 24
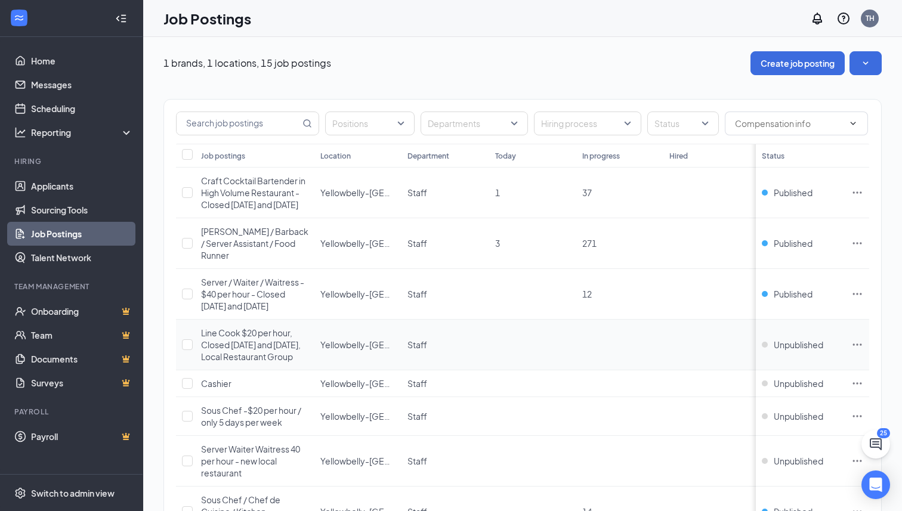
click at [241, 338] on div "Line Cook $20 per hour, Closed [DATE] and [DATE], Local Restaurant Group" at bounding box center [254, 345] width 107 height 36
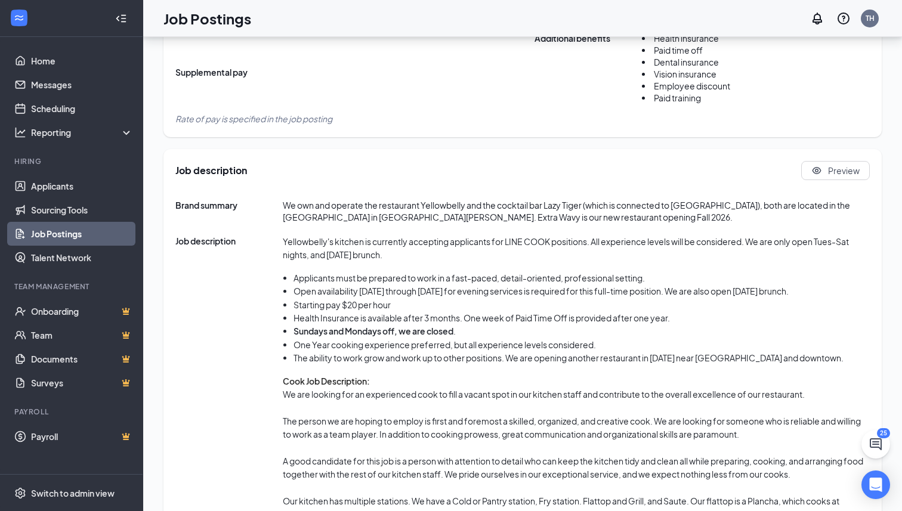
scroll to position [506, 0]
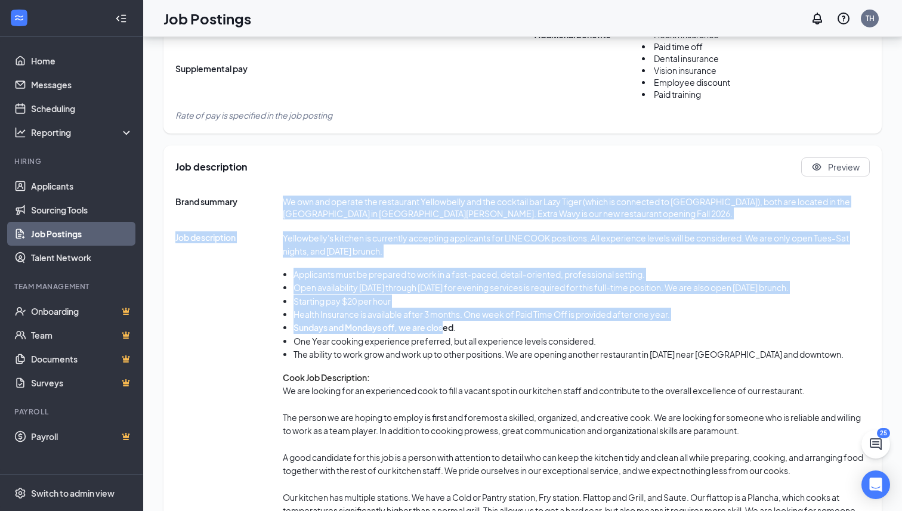
drag, startPoint x: 281, startPoint y: 200, endPoint x: 444, endPoint y: 329, distance: 207.2
click at [444, 329] on div "Brand summary We own and operate the restaurant Yellowbelly and the cocktail ba…" at bounding box center [522, 397] width 694 height 402
click at [302, 221] on div "Brand summary We own and operate the restaurant Yellowbelly and the cocktail ba…" at bounding box center [522, 397] width 694 height 402
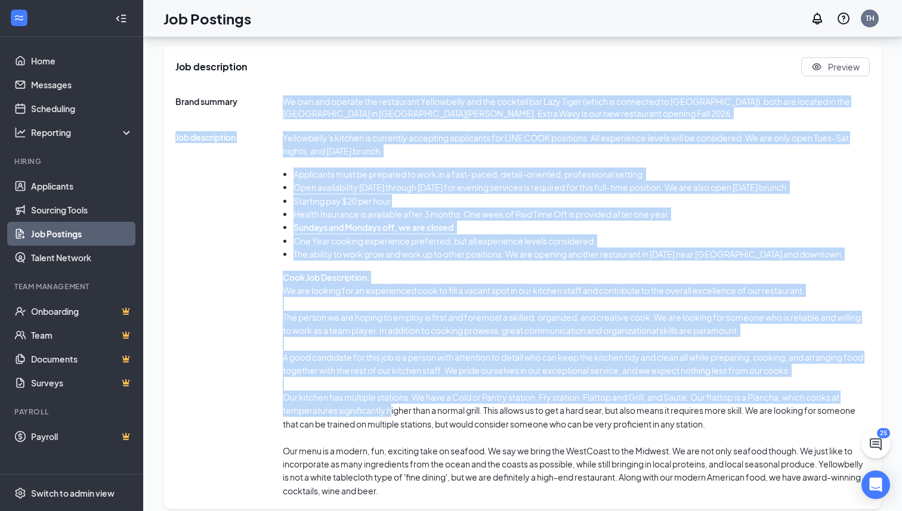
scroll to position [619, 0]
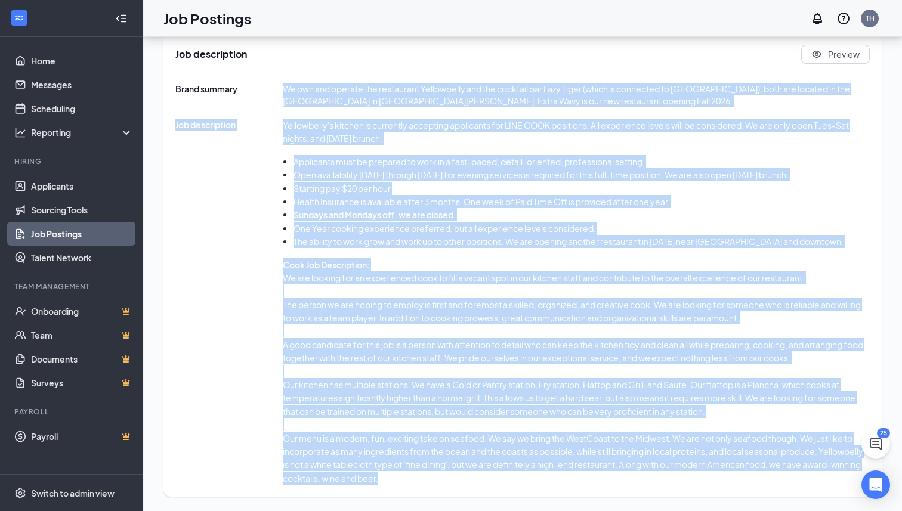
drag, startPoint x: 284, startPoint y: 199, endPoint x: 454, endPoint y: 491, distance: 338.0
click at [454, 491] on div "Job description Preview Brand summary We own and operate the restaurant Yellowb…" at bounding box center [522, 265] width 718 height 464
copy div "We own and operate the restaurant Yellowbelly and the cocktail bar Lazy Tiger (…"
click at [353, 164] on li "Applicants must be prepared to work in a fast-paced, detail-oriented, professio…" at bounding box center [581, 161] width 576 height 13
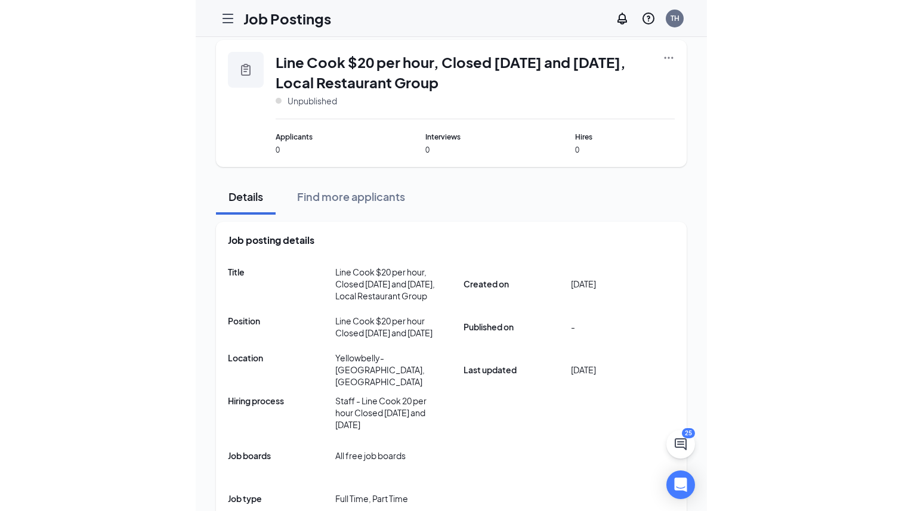
scroll to position [0, 0]
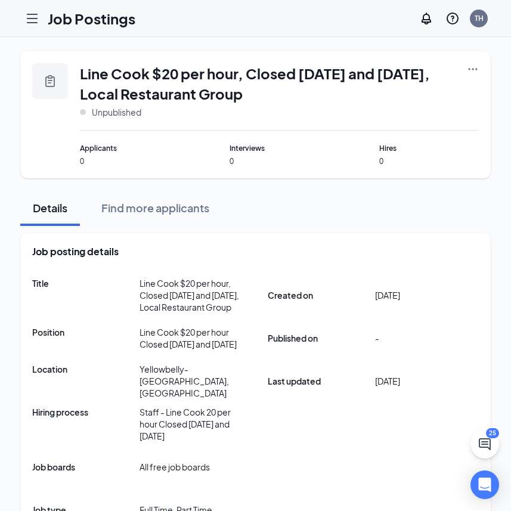
click at [472, 66] on icon "Ellipses" at bounding box center [473, 69] width 12 height 12
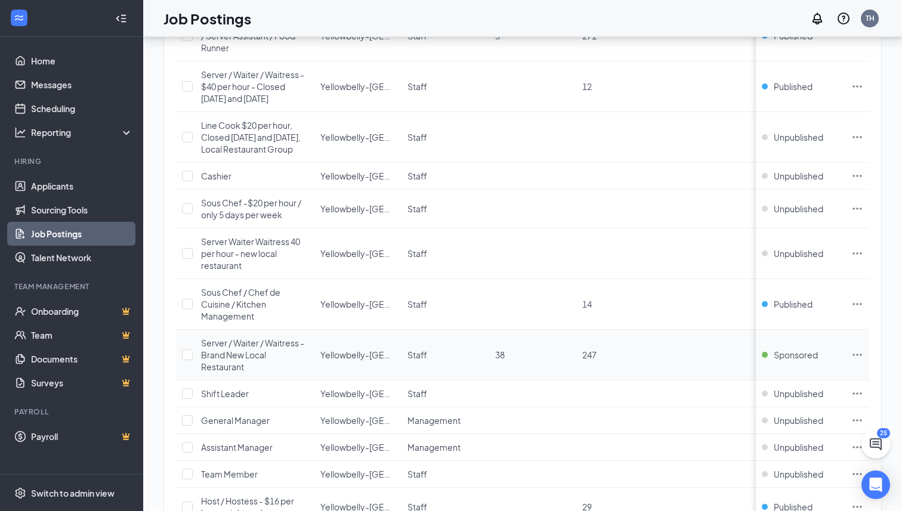
click at [238, 357] on span "Server / Waiter / Waitress - Brand New Local Restaurant" at bounding box center [252, 354] width 103 height 35
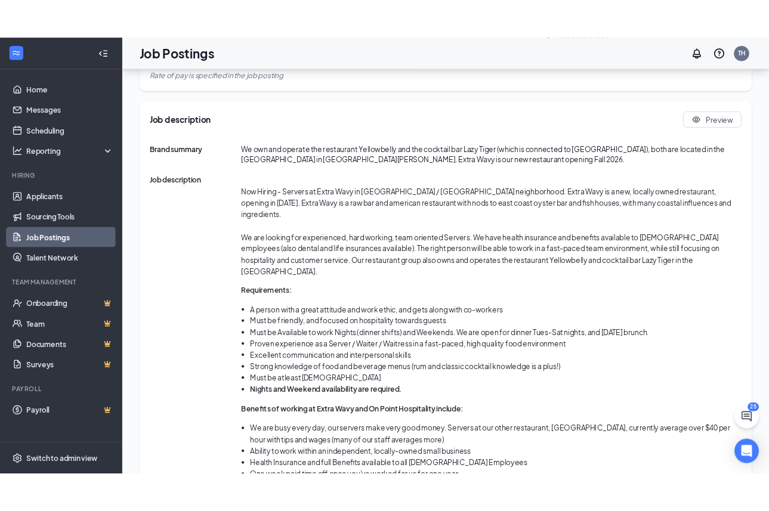
scroll to position [593, 0]
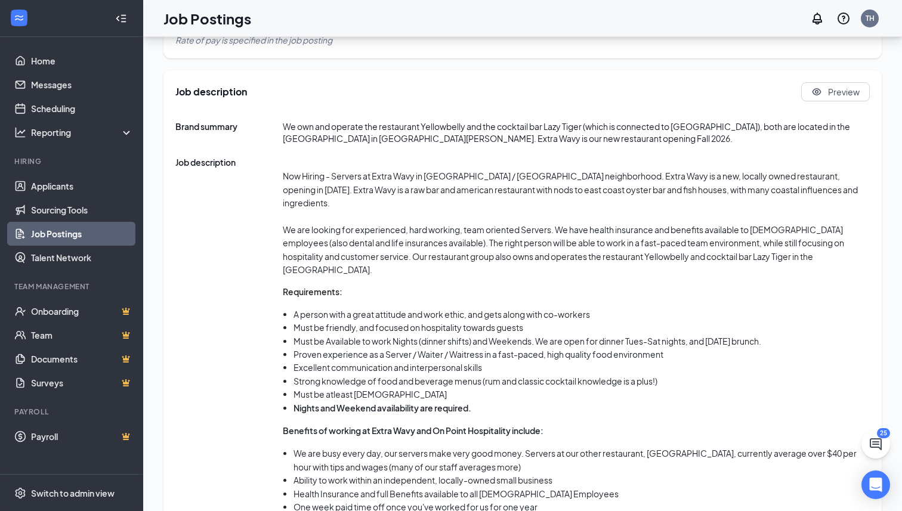
drag, startPoint x: 629, startPoint y: 175, endPoint x: 628, endPoint y: 200, distance: 25.1
click at [628, 200] on p "Now Hiring - Servers at Extra Wavy in Lafayette Square / Downtown West neighbor…" at bounding box center [576, 189] width 587 height 40
copy p "Extra Wavy is a new, locally owned restaurant, opening in September 2025. Extra…"
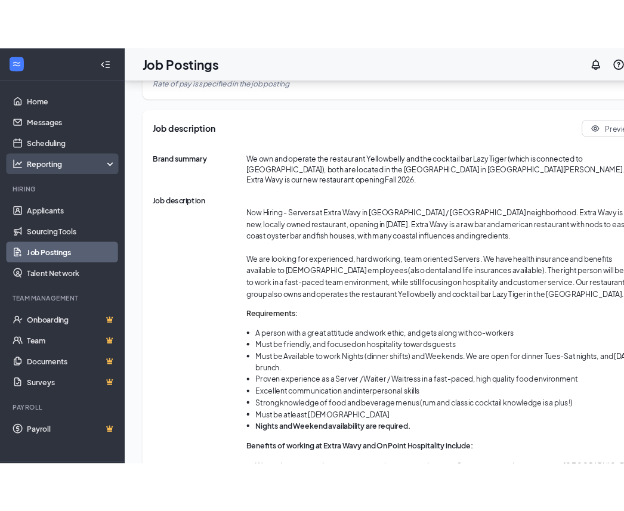
scroll to position [780, 0]
